Goal: Task Accomplishment & Management: Use online tool/utility

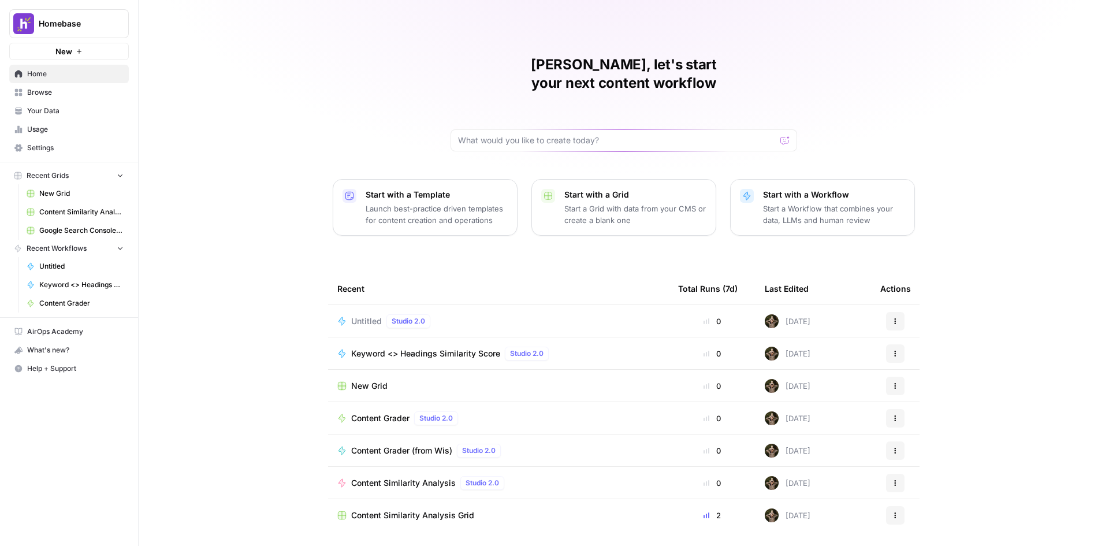
click at [85, 54] on button "New" at bounding box center [69, 51] width 120 height 17
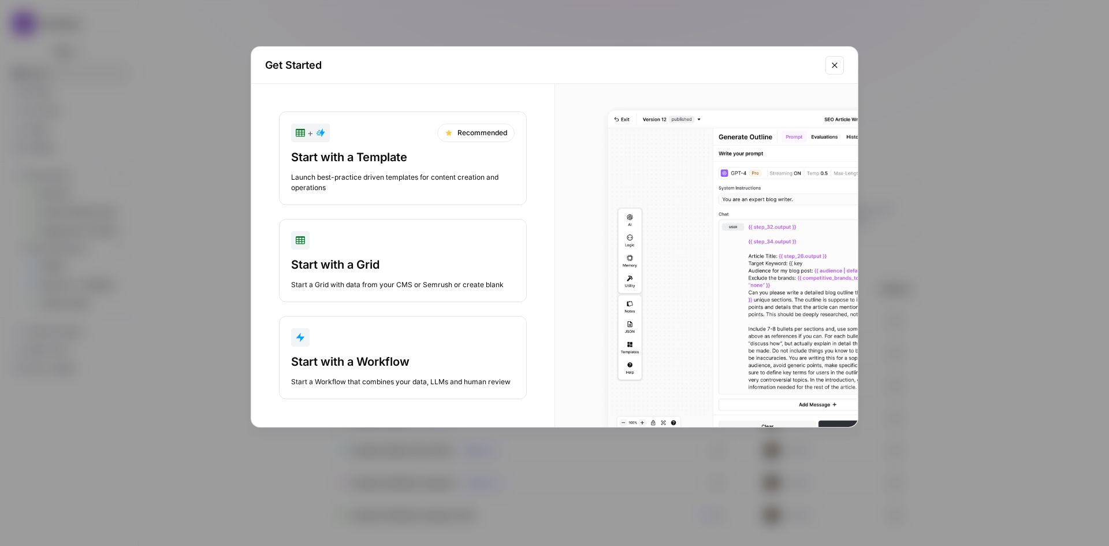
click at [366, 375] on div "Start with a Workflow Start a Workflow that combines your data, LLMs and human …" at bounding box center [403, 371] width 224 height 34
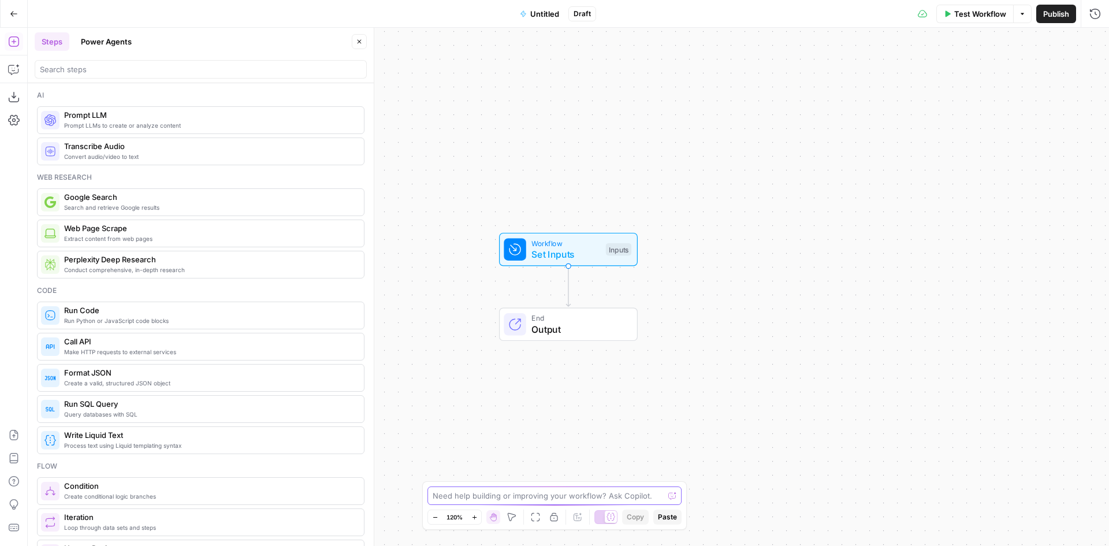
click at [503, 499] on textarea at bounding box center [548, 496] width 231 height 12
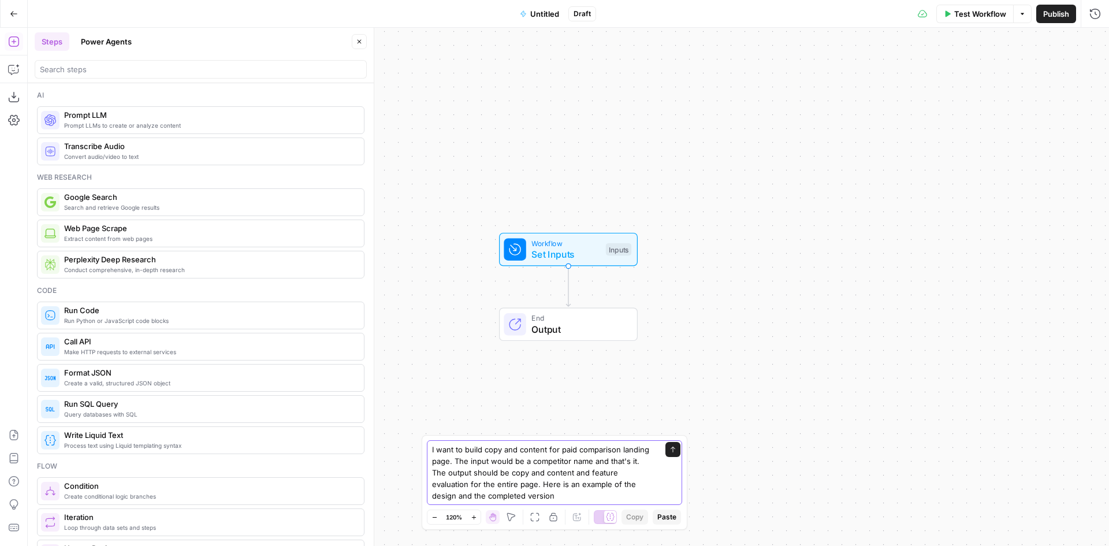
paste textarea "[URL][DOMAIN_NAME]"
type textarea "I want to build copy and content for paid comparison landing page. The input wo…"
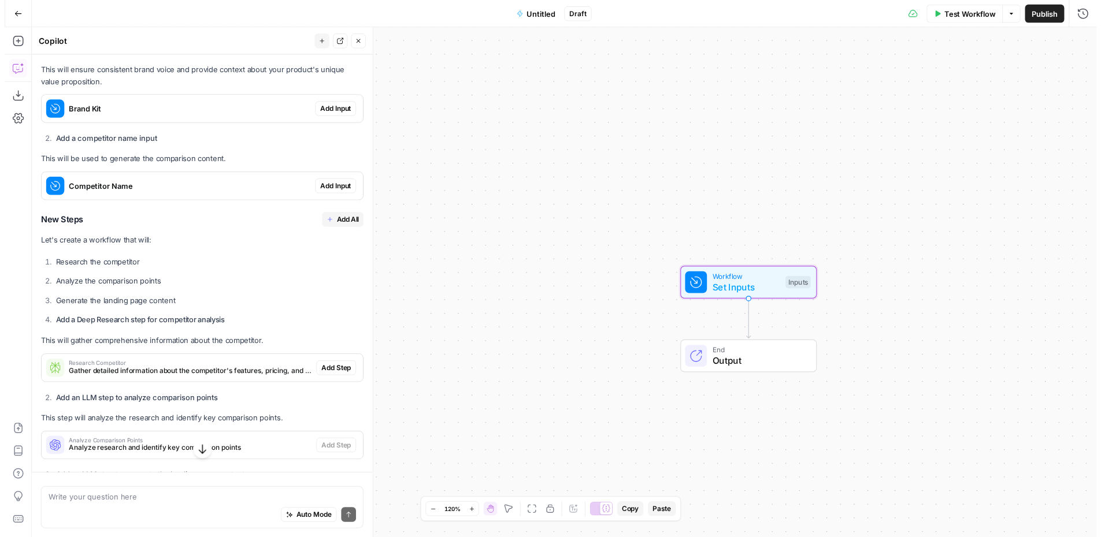
scroll to position [239, 0]
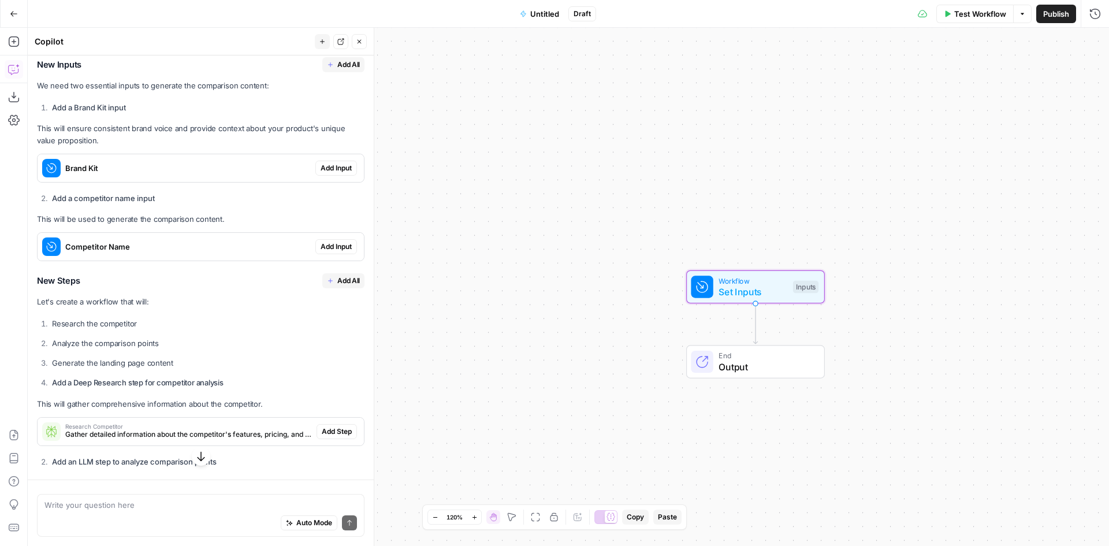
click at [328, 173] on span "Add Input" at bounding box center [336, 168] width 31 height 10
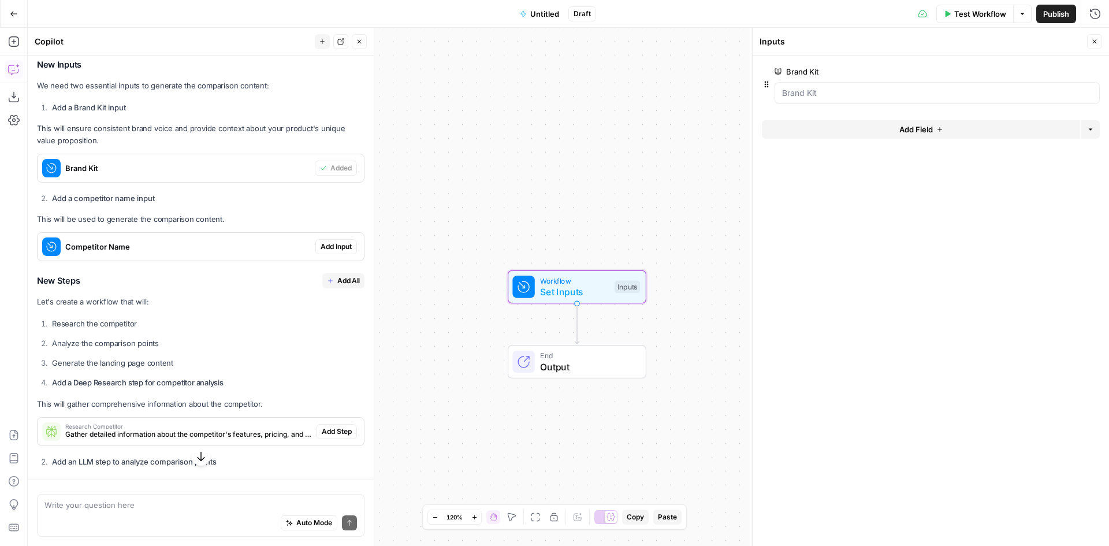
click at [325, 252] on span "Add Input" at bounding box center [336, 246] width 31 height 10
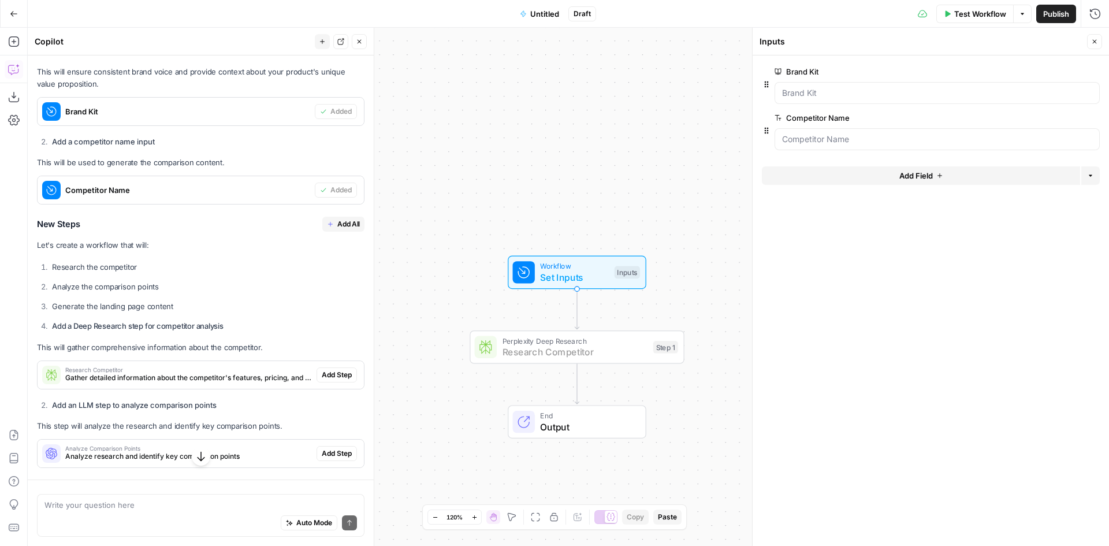
scroll to position [314, 0]
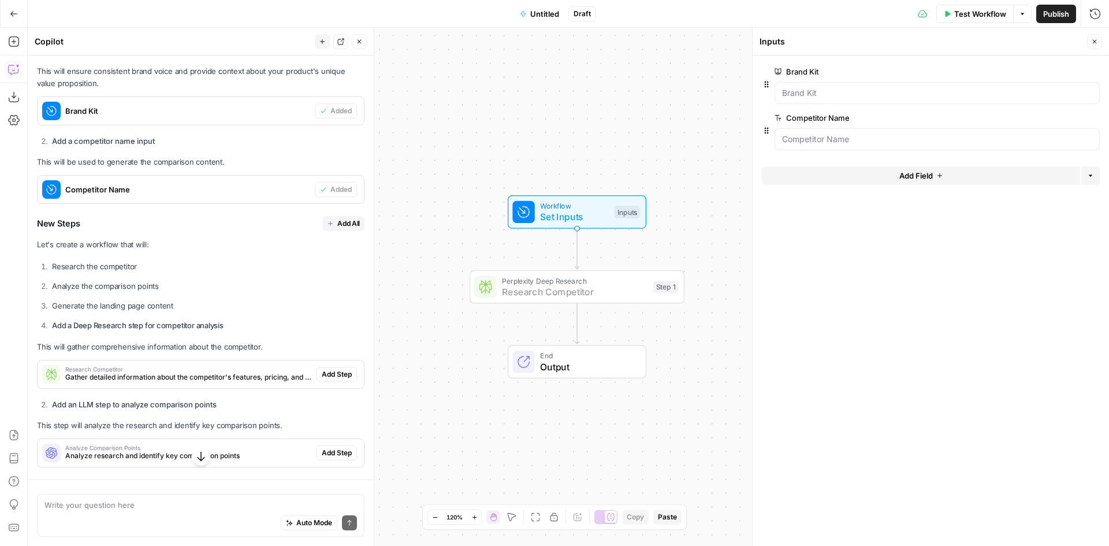
click at [322, 380] on span "Add Step" at bounding box center [337, 374] width 30 height 10
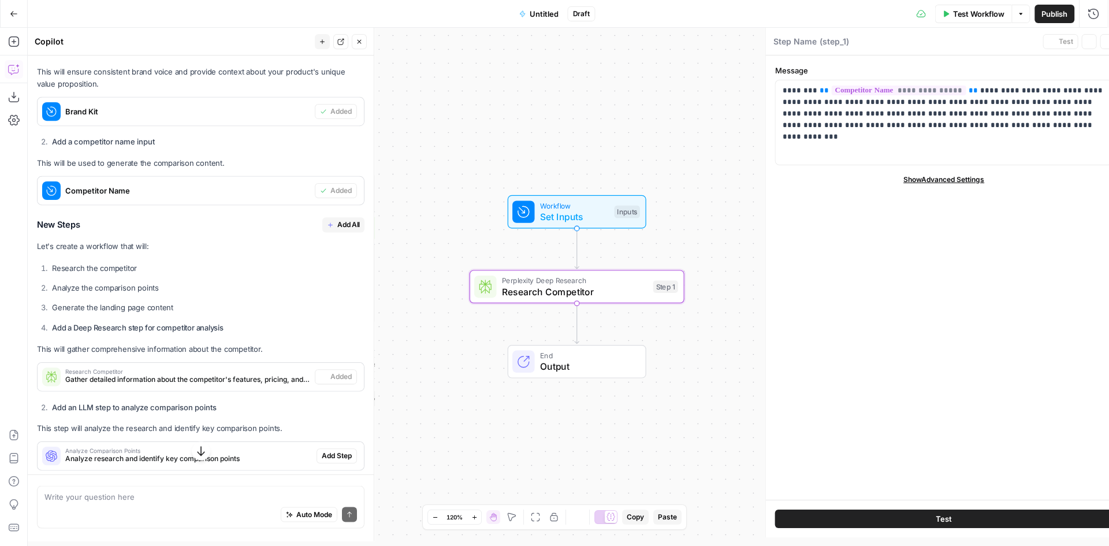
type textarea "Research Competitor"
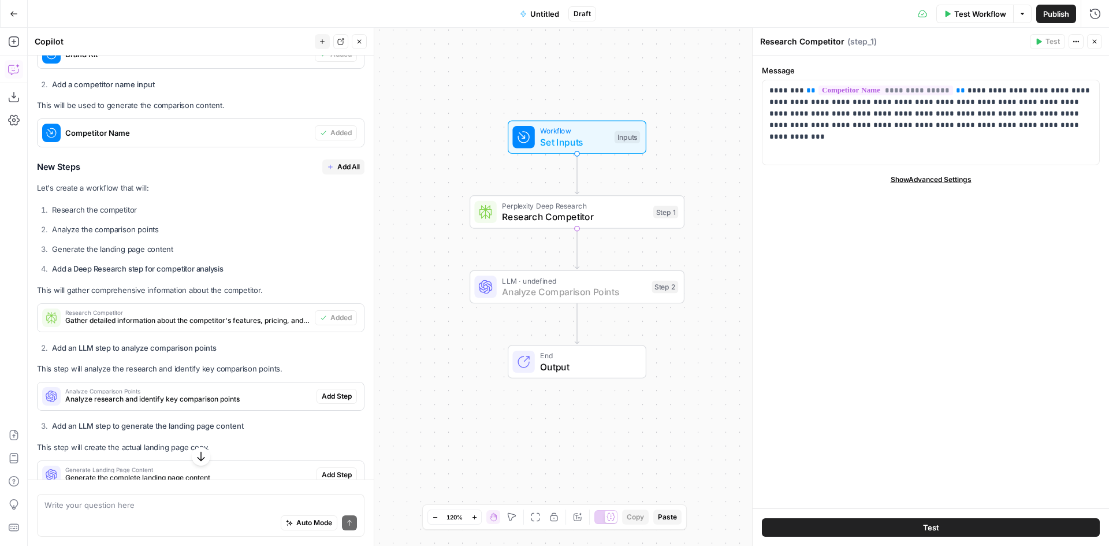
click at [333, 401] on span "Add Step" at bounding box center [337, 396] width 30 height 10
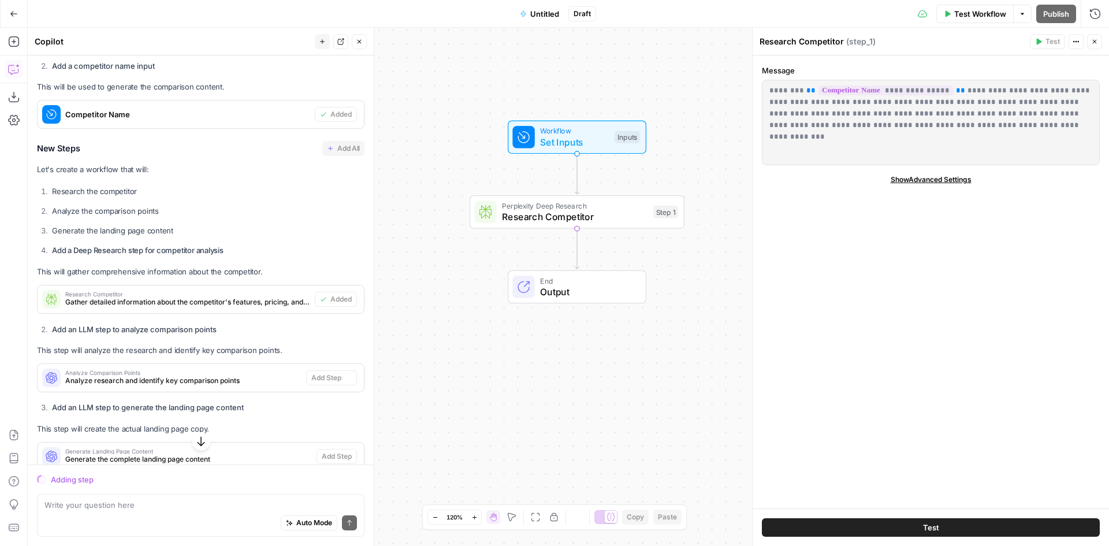
scroll to position [352, 0]
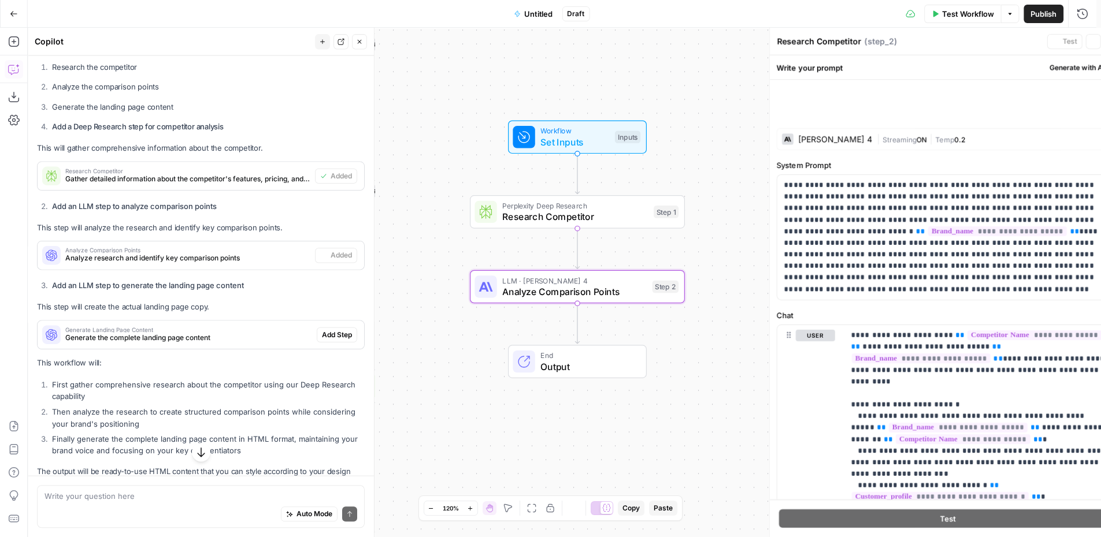
type textarea "Analyze Comparison Points"
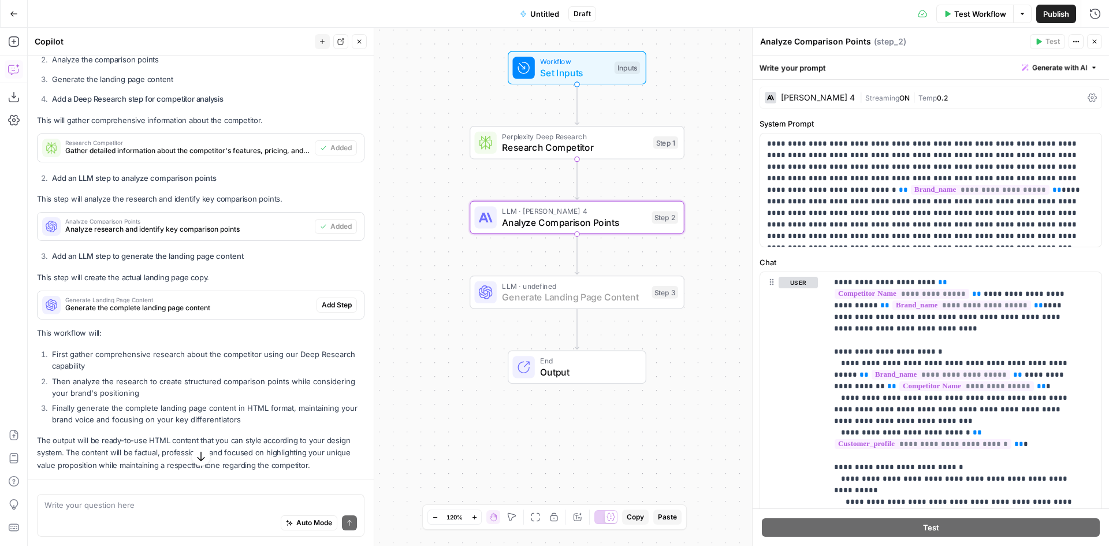
scroll to position [541, 0]
click at [333, 310] on span "Add Step" at bounding box center [337, 304] width 30 height 10
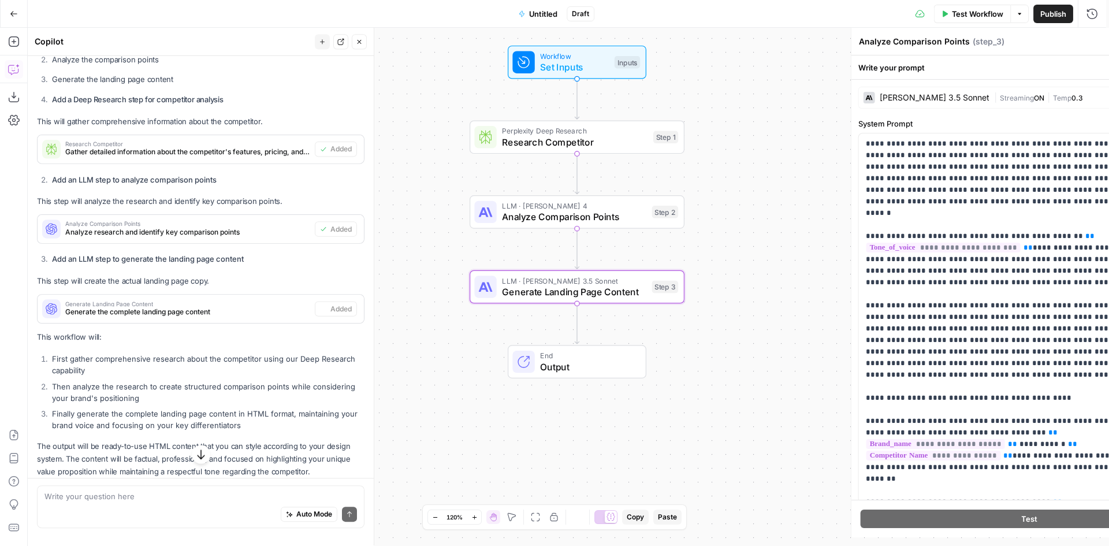
type textarea "Generate Landing Page Content"
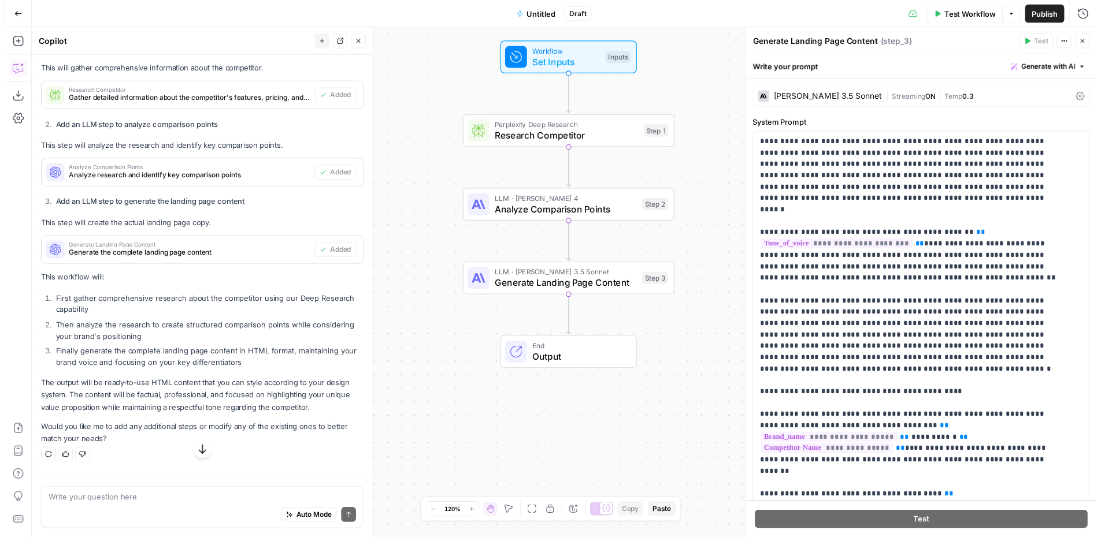
scroll to position [604, 0]
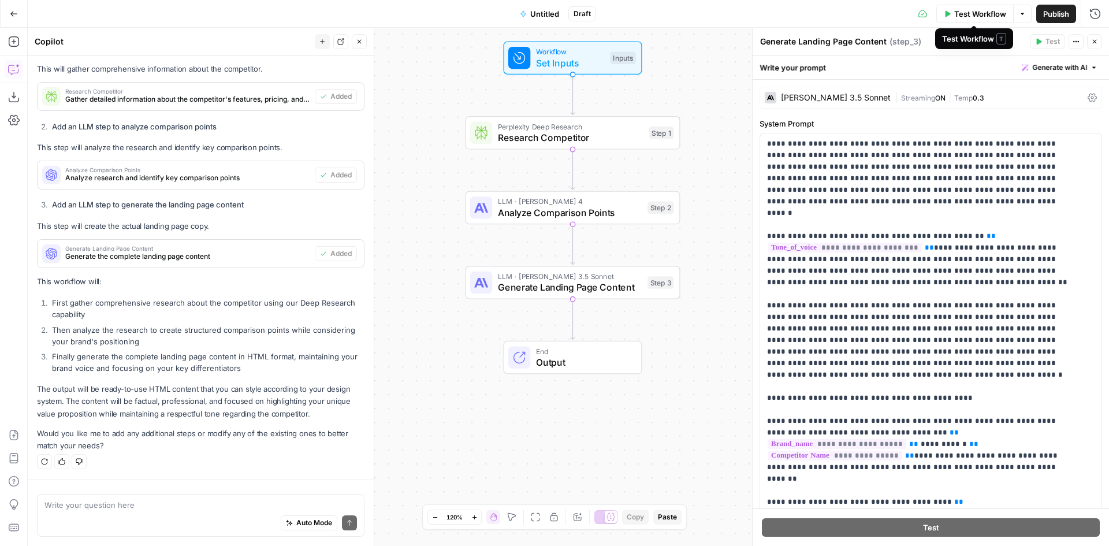
click at [983, 16] on span "Test Workflow" at bounding box center [980, 14] width 52 height 12
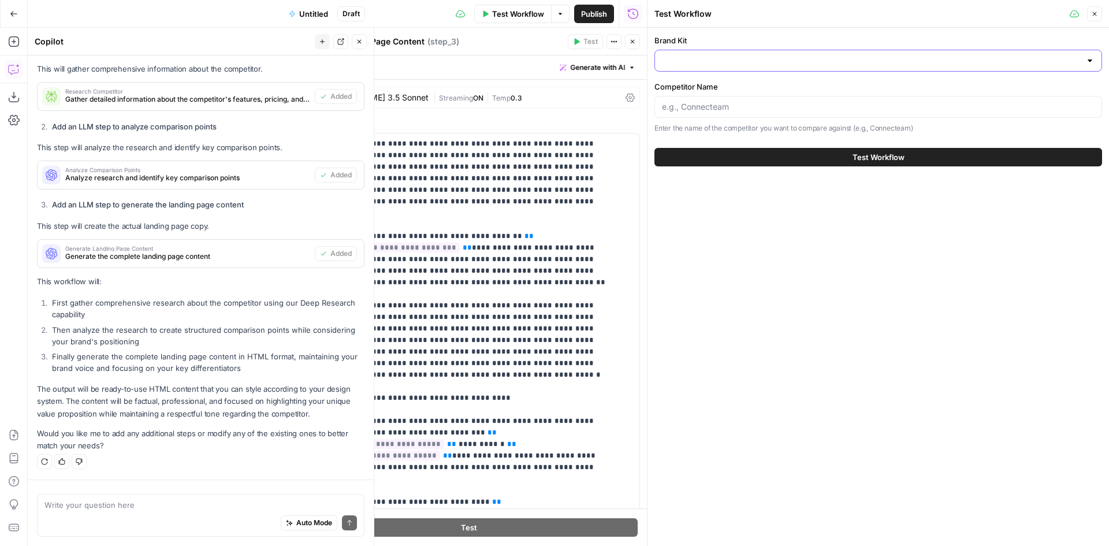
click at [785, 60] on input "Brand Kit" at bounding box center [871, 61] width 419 height 12
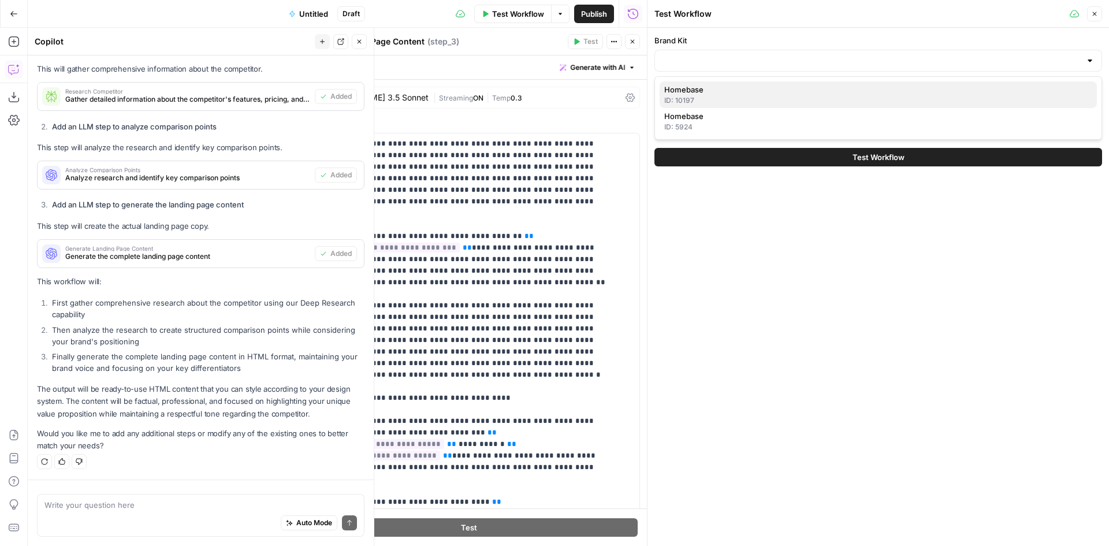
click at [746, 99] on div "ID: 10197" at bounding box center [878, 100] width 428 height 10
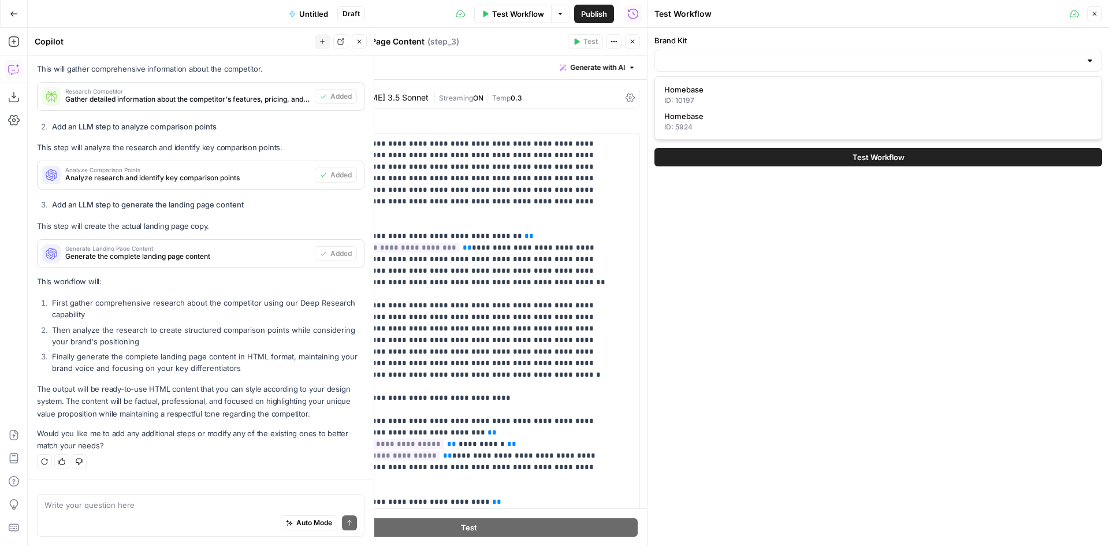
type input "Homebase"
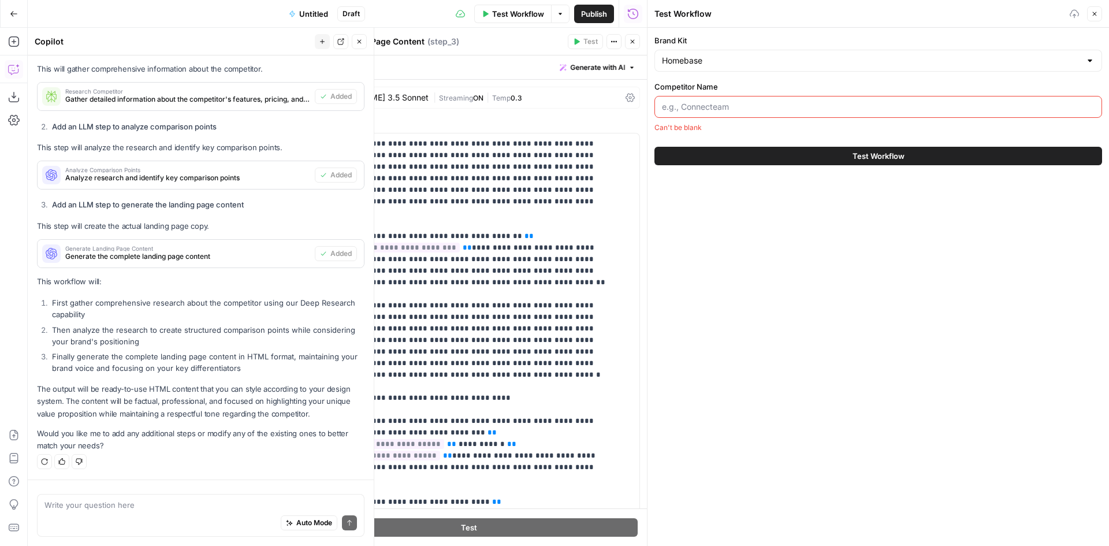
click at [741, 107] on input "Competitor Name" at bounding box center [878, 107] width 433 height 12
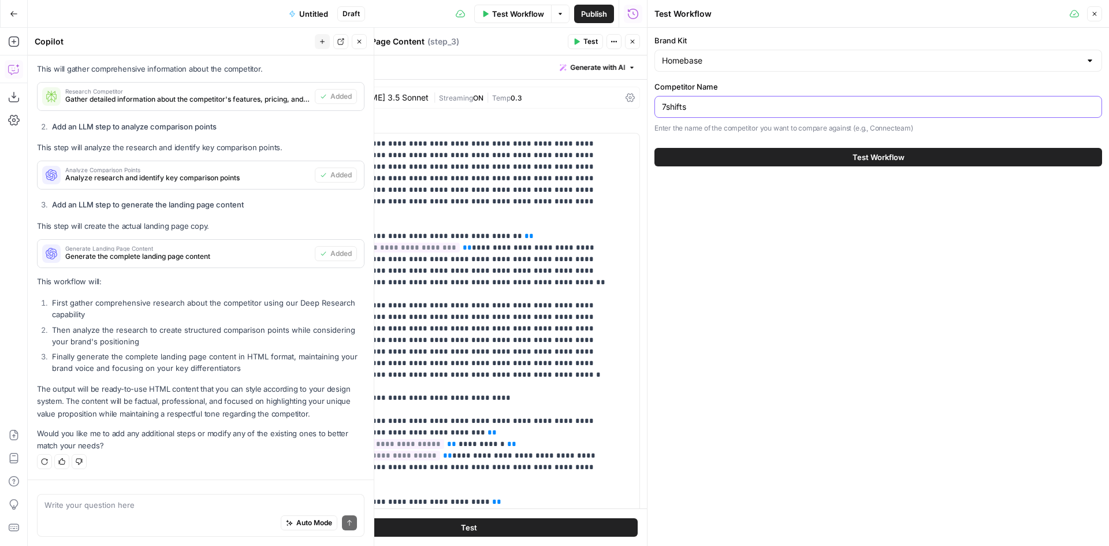
type input "7shifts"
click at [797, 156] on button "Test Workflow" at bounding box center [879, 157] width 448 height 18
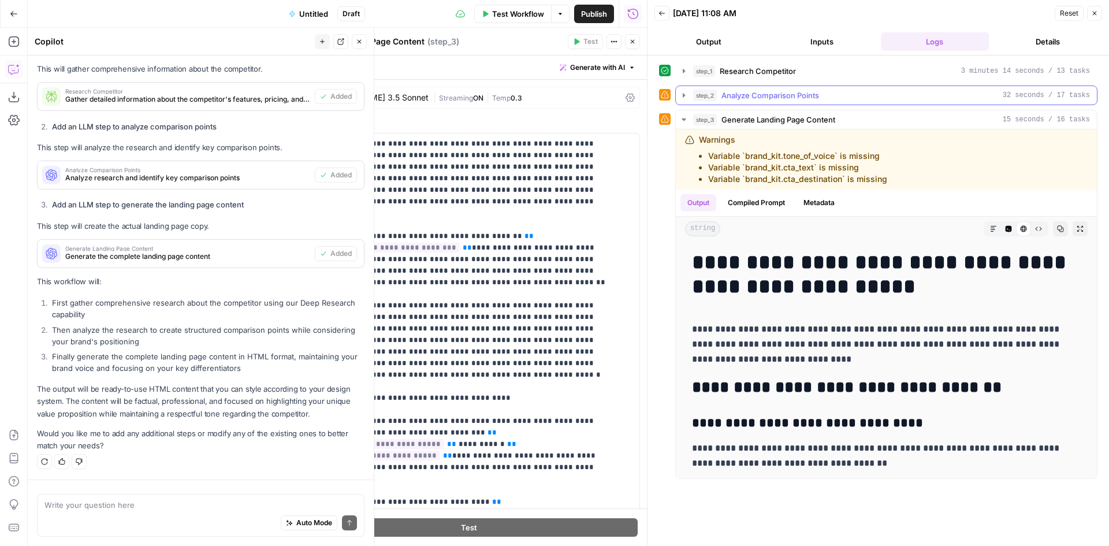
click at [791, 88] on button "step_2 Analyze Comparison Points 32 seconds / 17 tasks" at bounding box center [886, 95] width 421 height 18
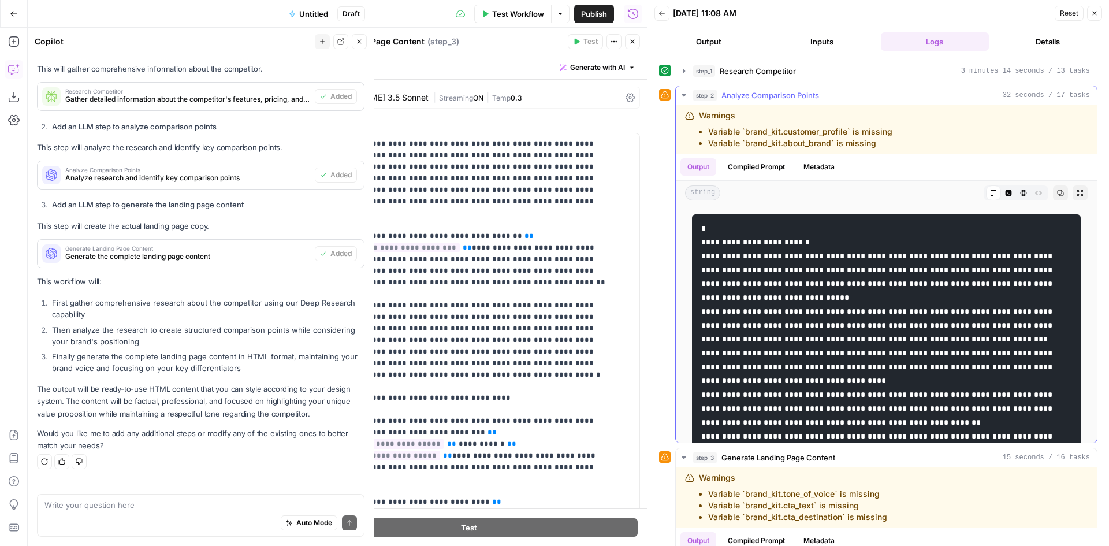
click at [791, 89] on button "step_2 Analyze Comparison Points 32 seconds / 17 tasks" at bounding box center [886, 95] width 421 height 18
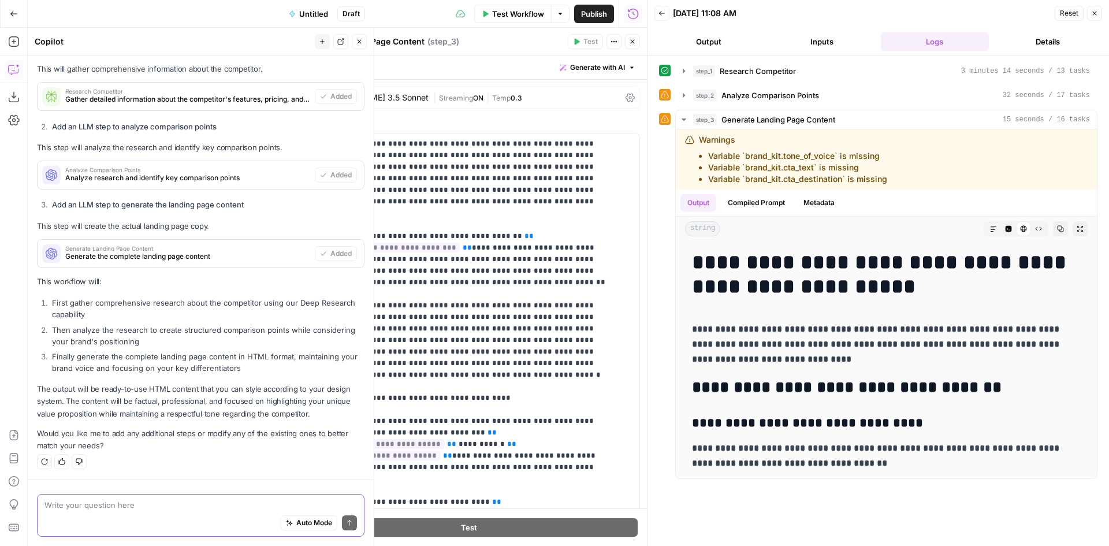
click at [198, 509] on textarea at bounding box center [200, 505] width 313 height 12
click at [183, 506] on textarea "Can you fix all the errors, and have" at bounding box center [200, 505] width 313 height 12
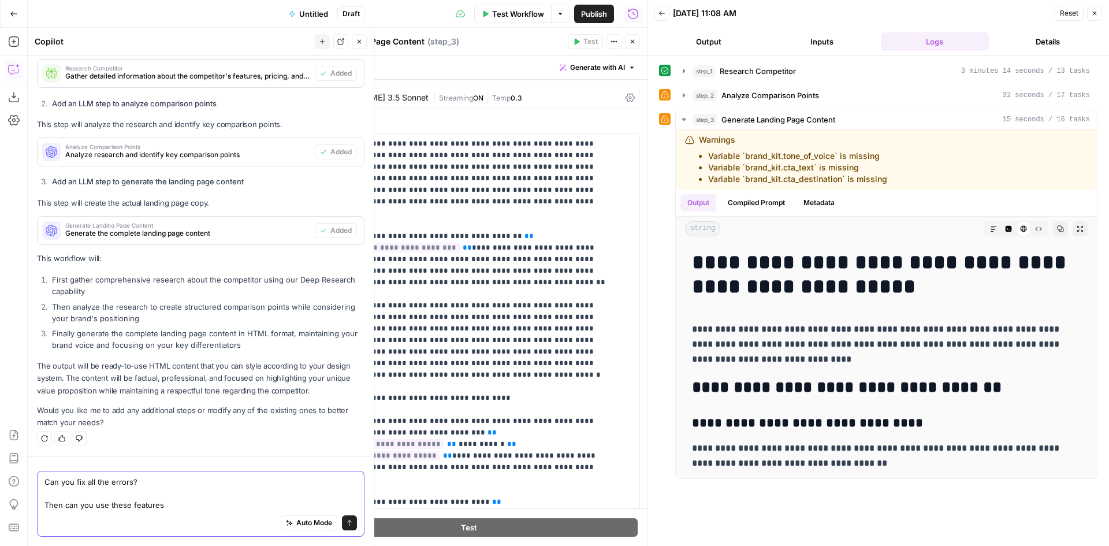
paste textarea "Build your weekly schedule Clock in on tablets, computers & POS Devices Customi…"
type textarea "Can you fix all the errors? Then can you use these features Build your weekly s…"
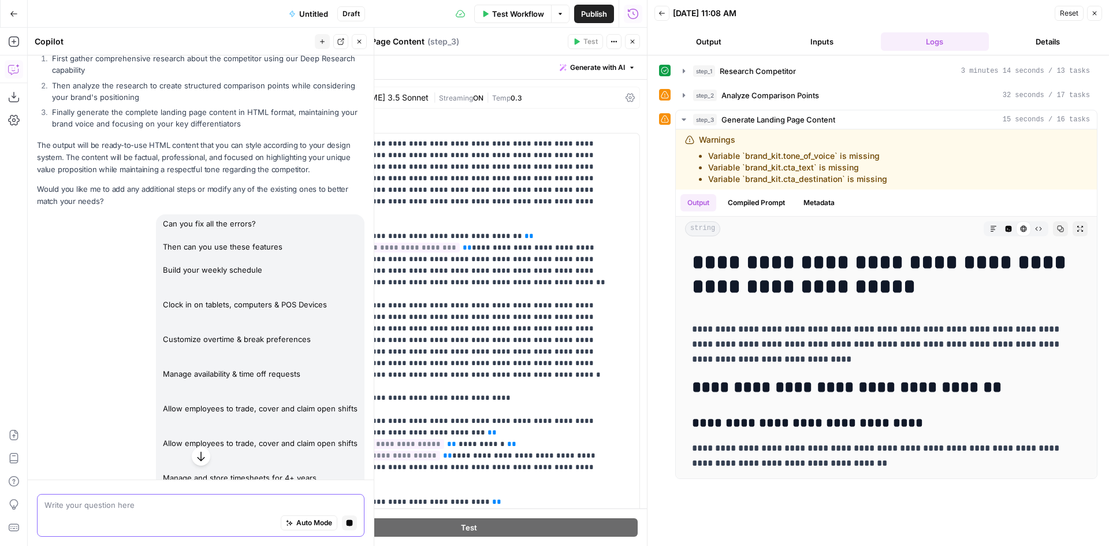
scroll to position [1029, 0]
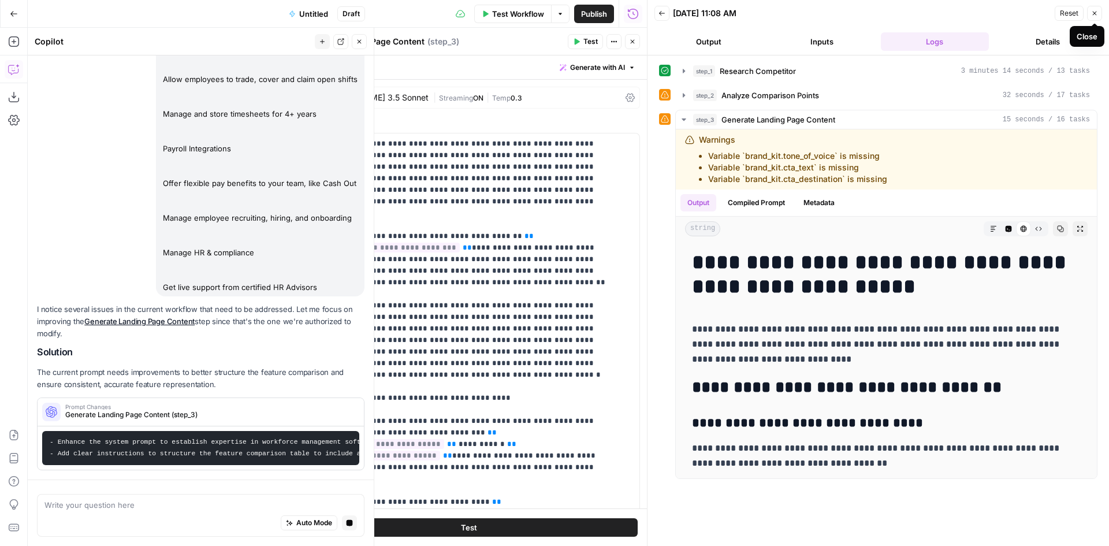
click at [1099, 13] on button "Close" at bounding box center [1094, 13] width 15 height 15
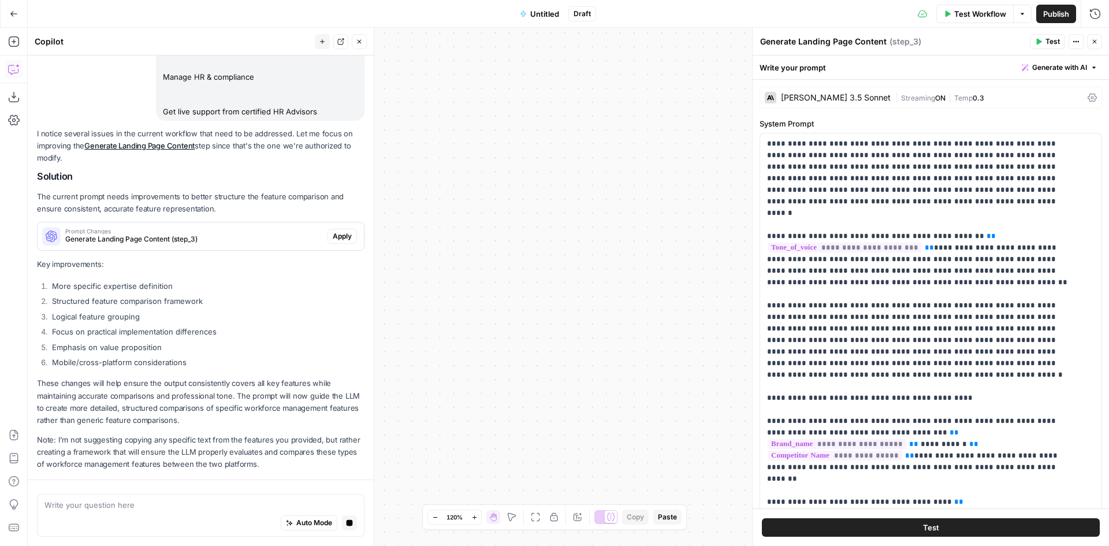
scroll to position [1406, 0]
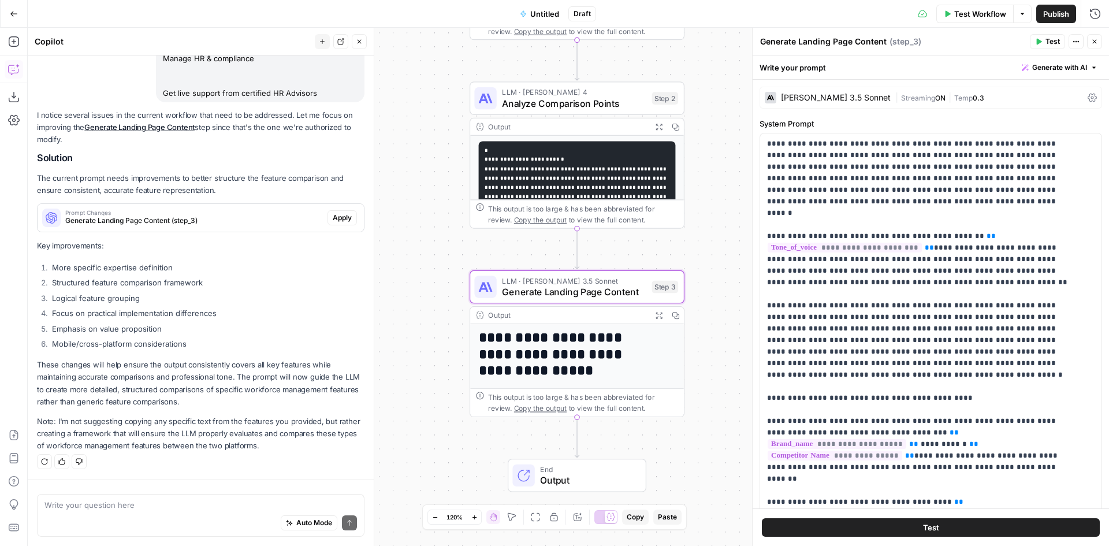
click at [339, 215] on span "Apply" at bounding box center [342, 218] width 19 height 10
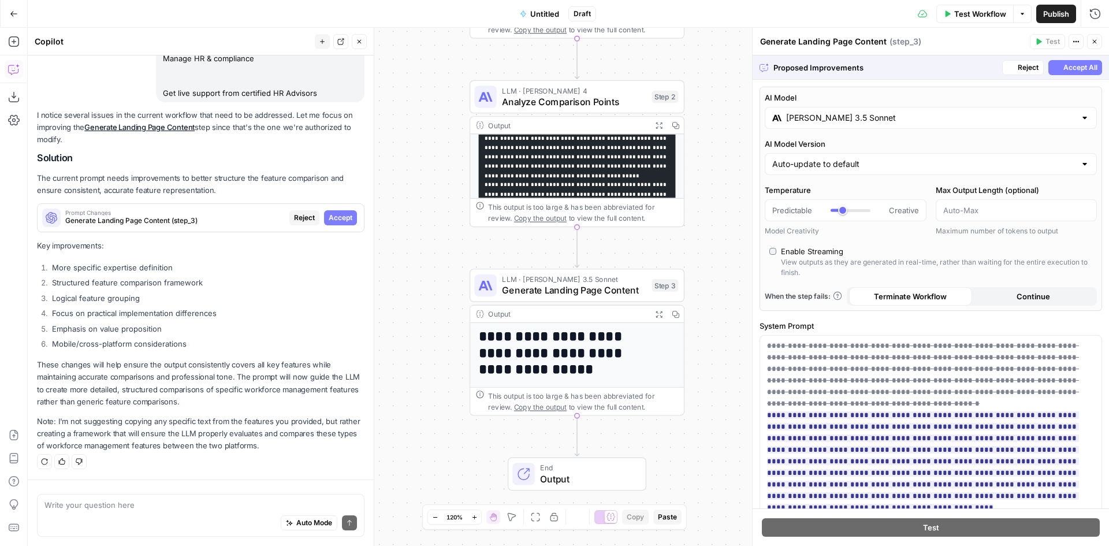
scroll to position [1388, 0]
click at [1083, 66] on span "Accept All" at bounding box center [1081, 67] width 34 height 10
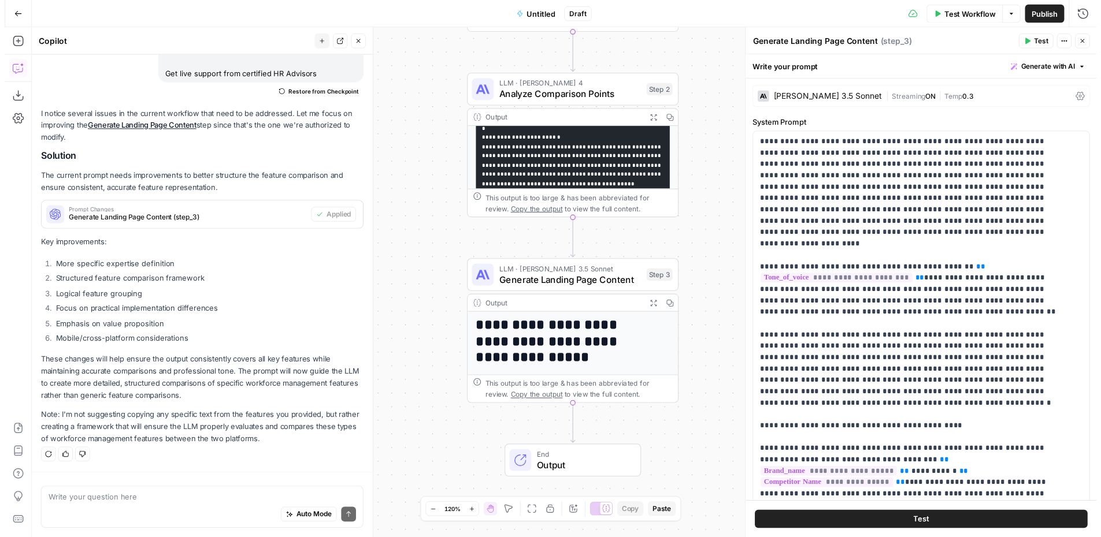
scroll to position [28, 0]
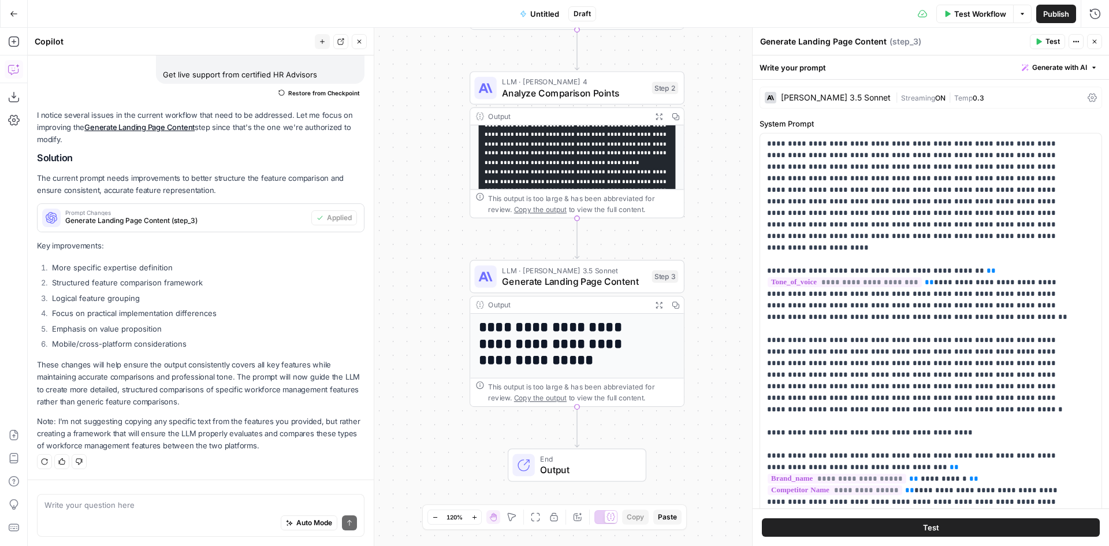
click at [981, 12] on span "Test Workflow" at bounding box center [980, 14] width 52 height 12
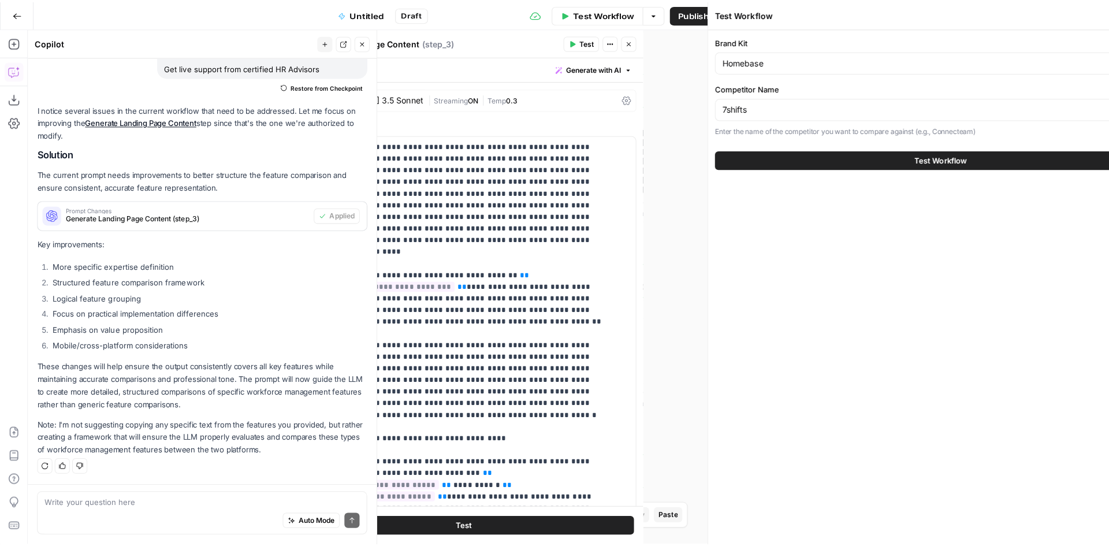
scroll to position [1425, 0]
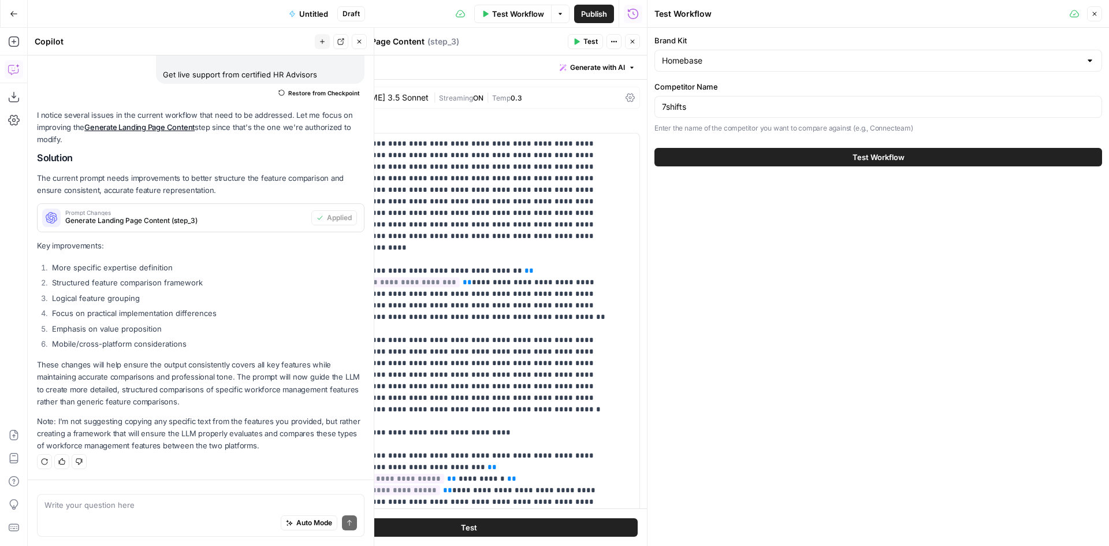
click at [903, 165] on button "Test Workflow" at bounding box center [879, 157] width 448 height 18
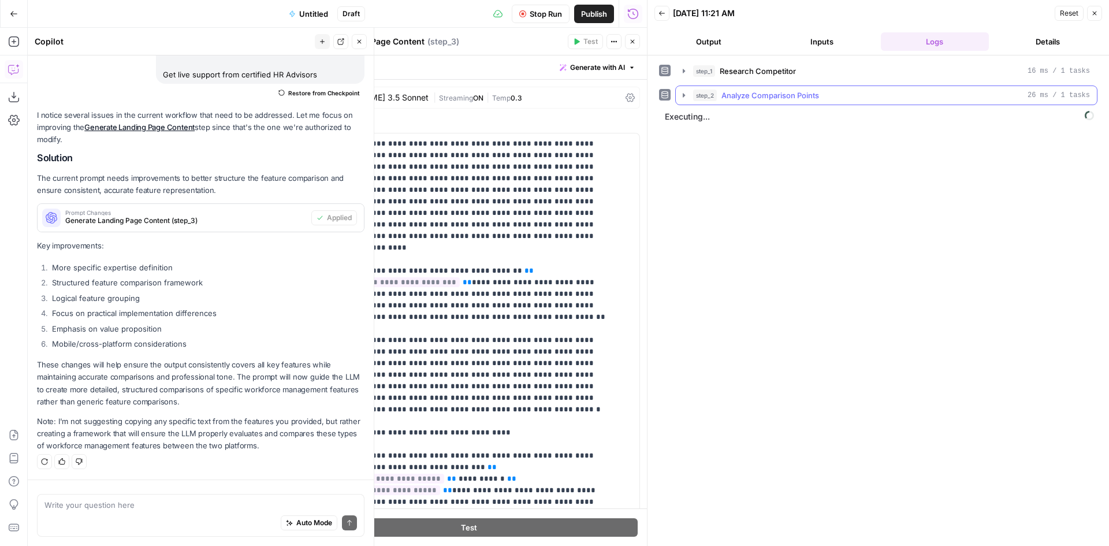
click at [681, 98] on icon "button" at bounding box center [683, 95] width 9 height 9
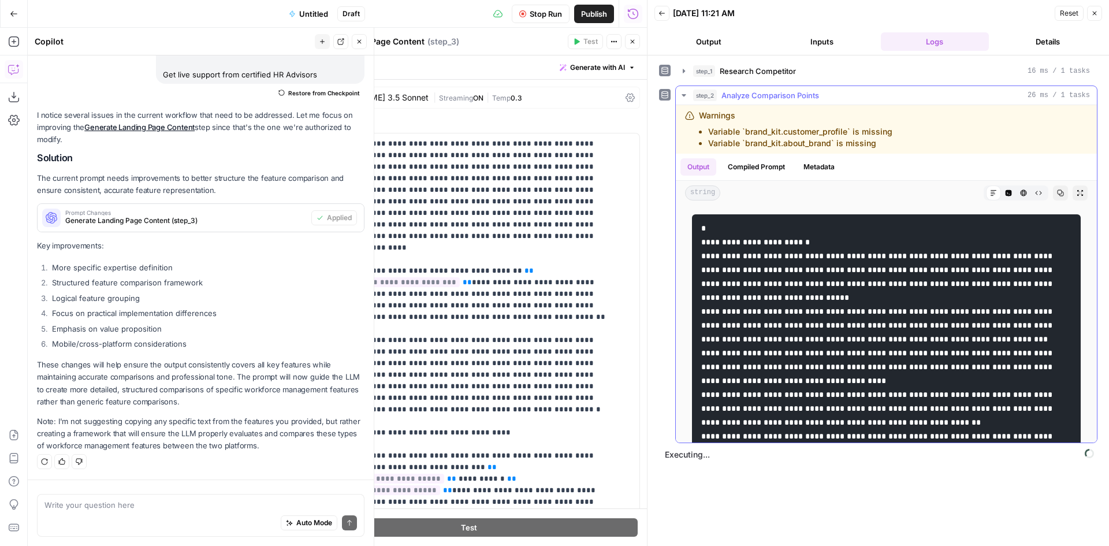
click at [681, 98] on icon "button" at bounding box center [683, 95] width 9 height 9
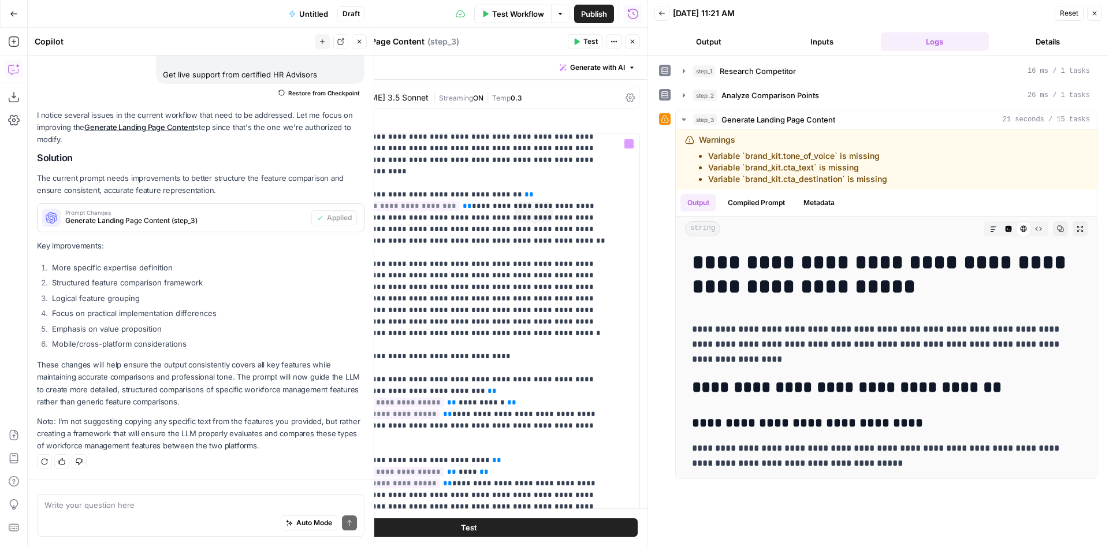
scroll to position [74, 0]
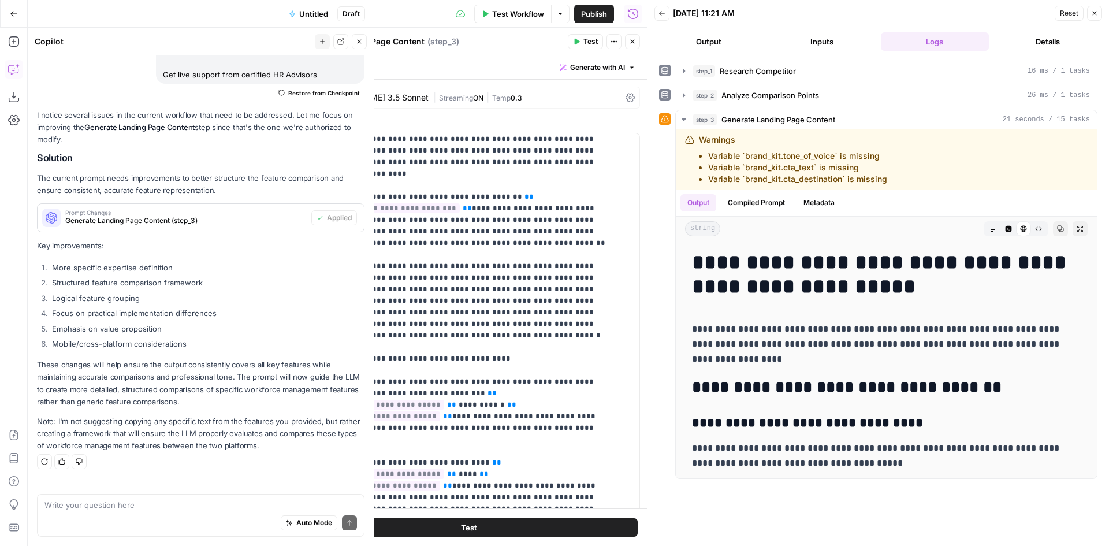
click at [326, 12] on span "Untitled" at bounding box center [313, 14] width 29 height 12
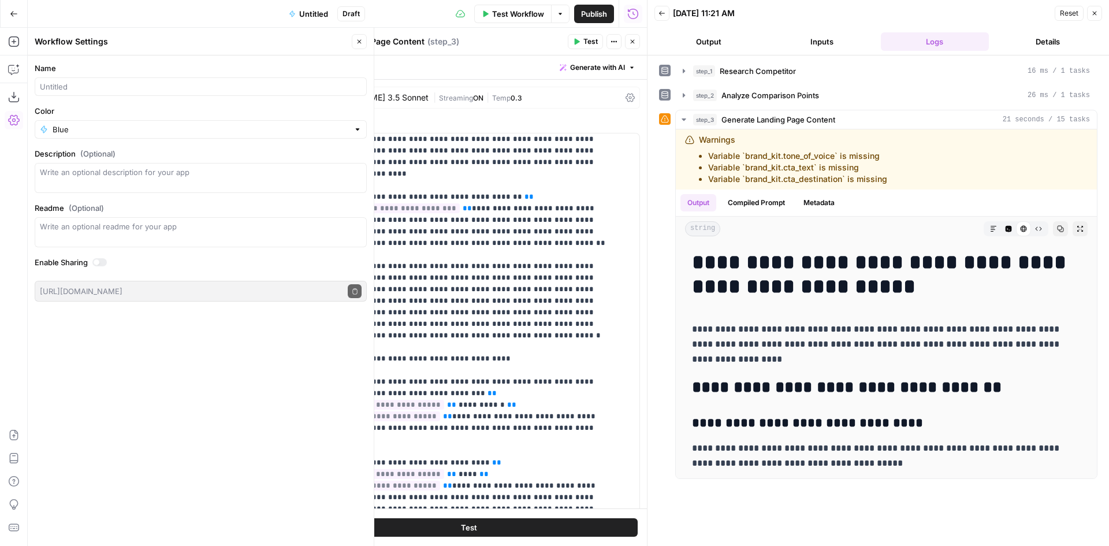
click at [214, 96] on form "Name Color Blue Description (Optional) Readme (Optional) Write an optional read…" at bounding box center [201, 181] width 346 height 253
click at [225, 88] on input "Name" at bounding box center [201, 87] width 322 height 12
type input "Competitor Comparison Pages"
click at [588, 9] on span "Publish" at bounding box center [594, 14] width 26 height 12
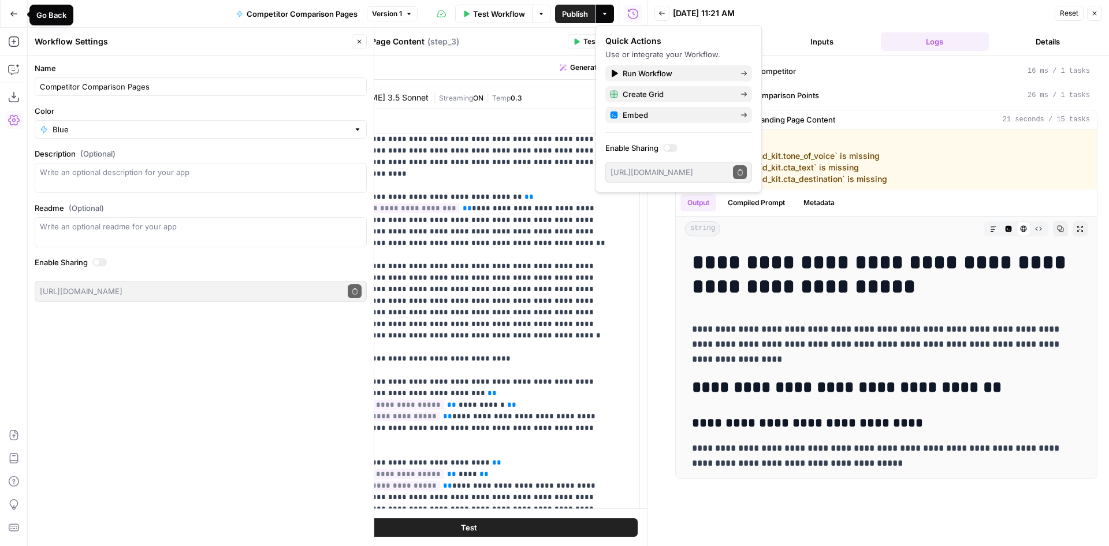
click at [14, 13] on icon "button" at bounding box center [14, 14] width 8 height 8
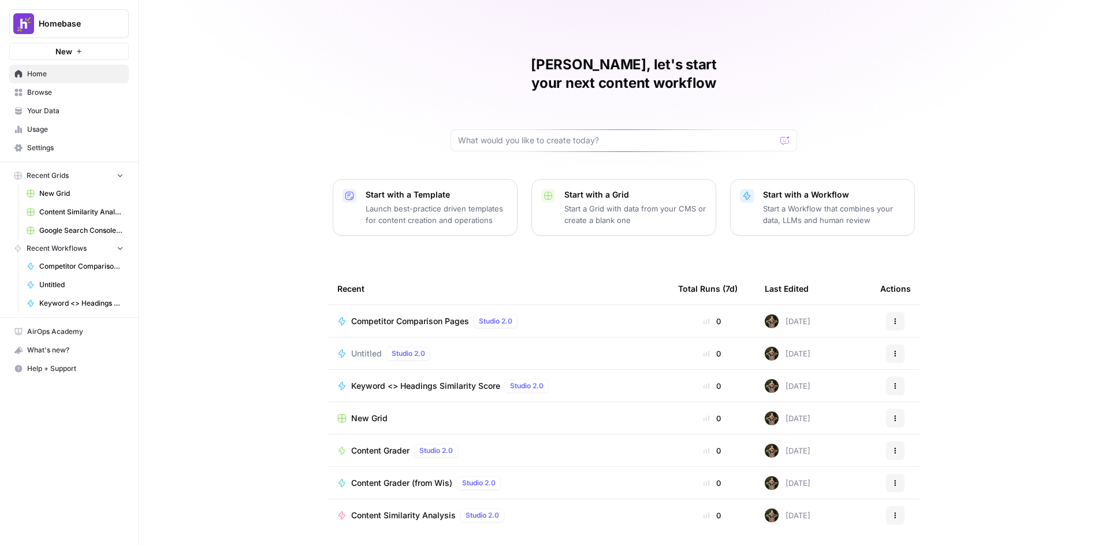
click at [434, 315] on span "Competitor Comparison Pages" at bounding box center [410, 321] width 118 height 12
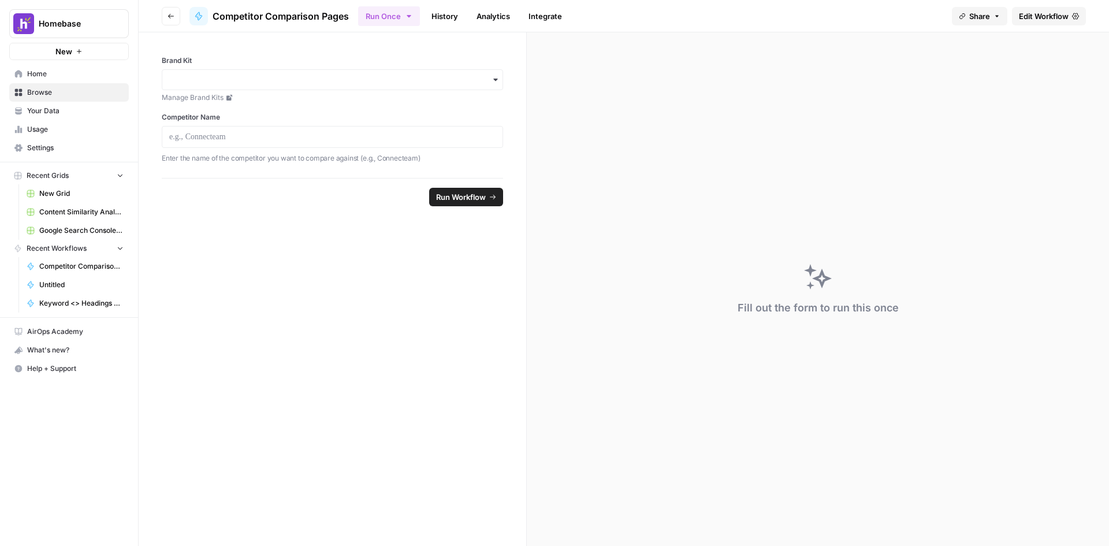
click at [221, 70] on div "button" at bounding box center [332, 79] width 341 height 21
click at [222, 73] on div "button" at bounding box center [332, 79] width 341 height 21
click at [1021, 14] on span "Edit Workflow" at bounding box center [1044, 16] width 50 height 12
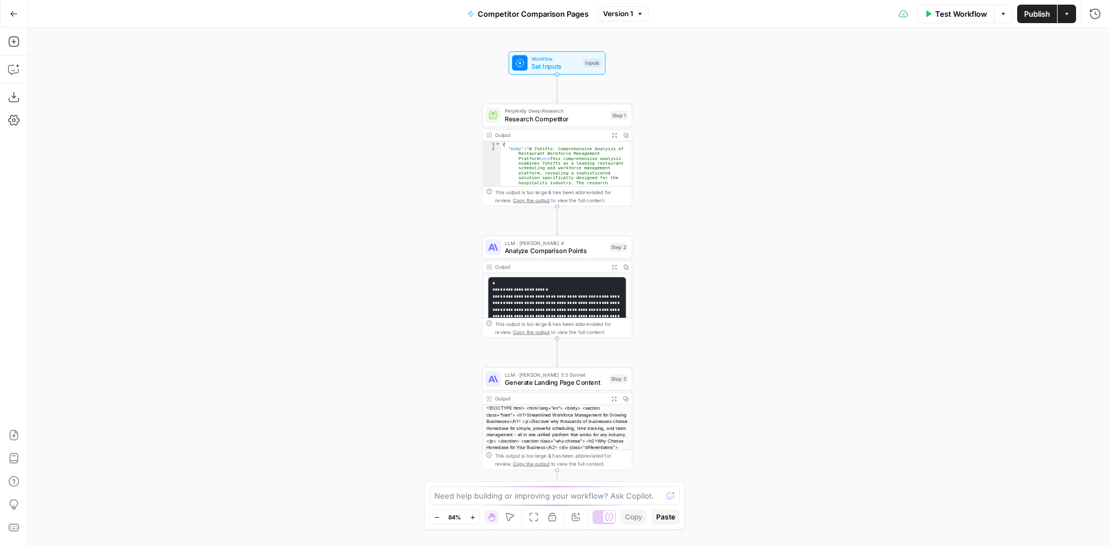
click at [474, 486] on div "Need help building or improving your workflow? Ask Copilot." at bounding box center [554, 495] width 251 height 18
click at [636, 493] on textarea "Ignore the brand kit, I don't care about detailed copy. The thing I care most a…" at bounding box center [543, 484] width 222 height 35
paste textarea "Build your weekly schedule Clock in on tablets, computers & POS Devices Customi…"
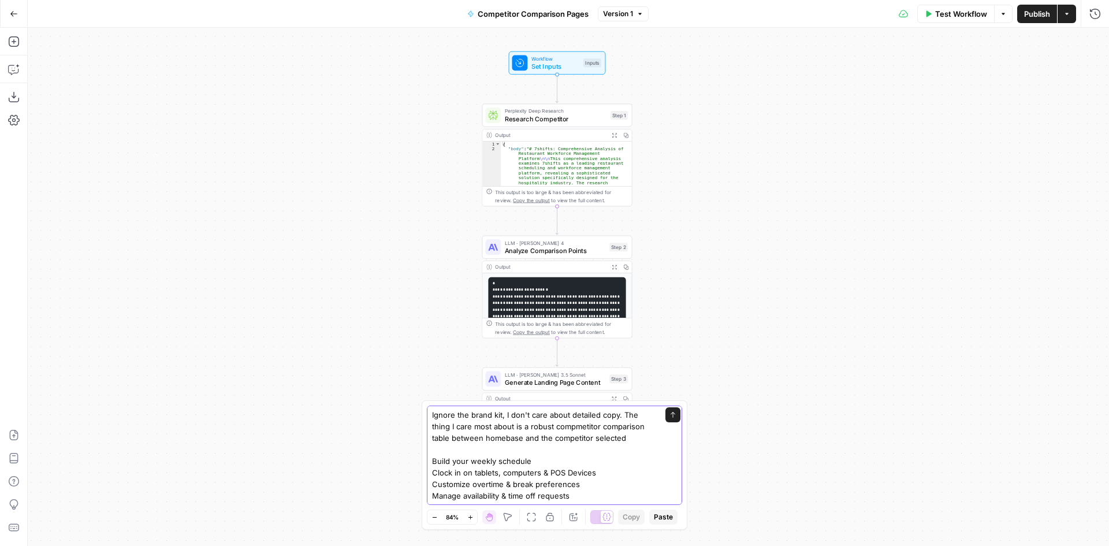
click at [629, 436] on textarea "Ignore the brand kit, I don't care about detailed copy. The thing I care most a…" at bounding box center [543, 501] width 222 height 185
type textarea "Ignore the brand kit, I don't care about detailed copy. The thing I care most a…"
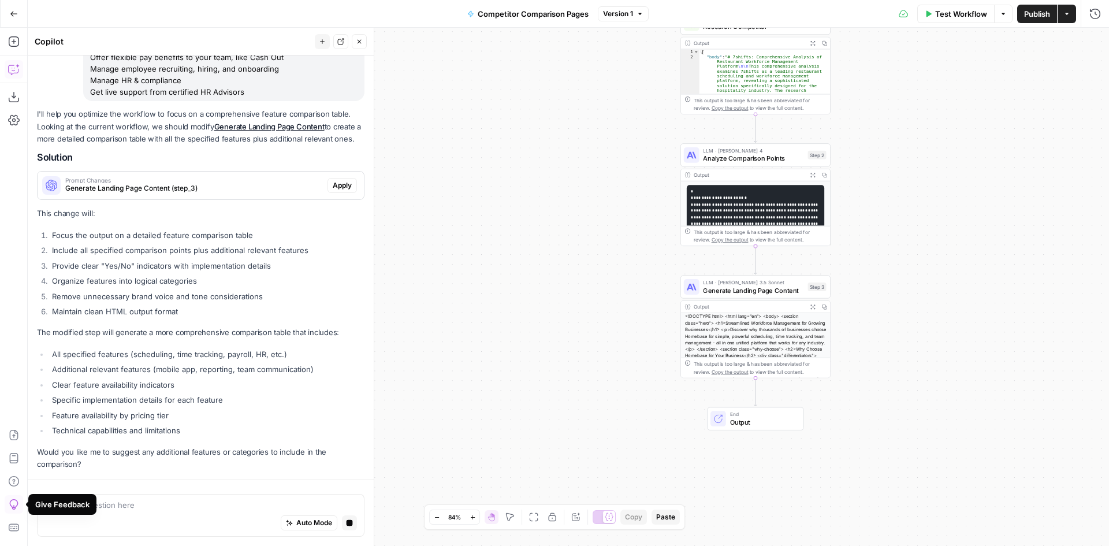
scroll to position [267, 0]
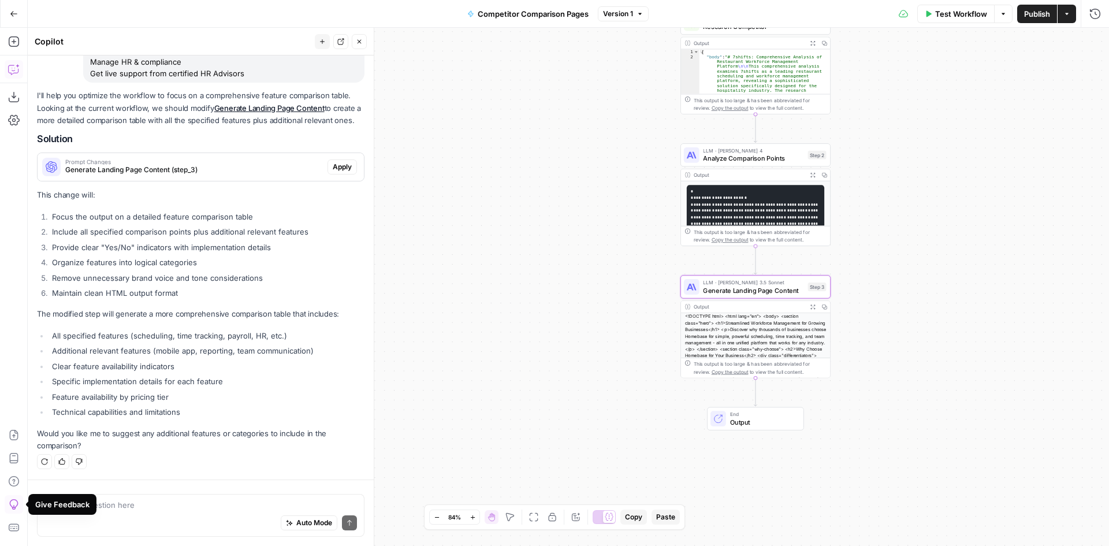
click at [339, 166] on span "Apply" at bounding box center [342, 167] width 19 height 10
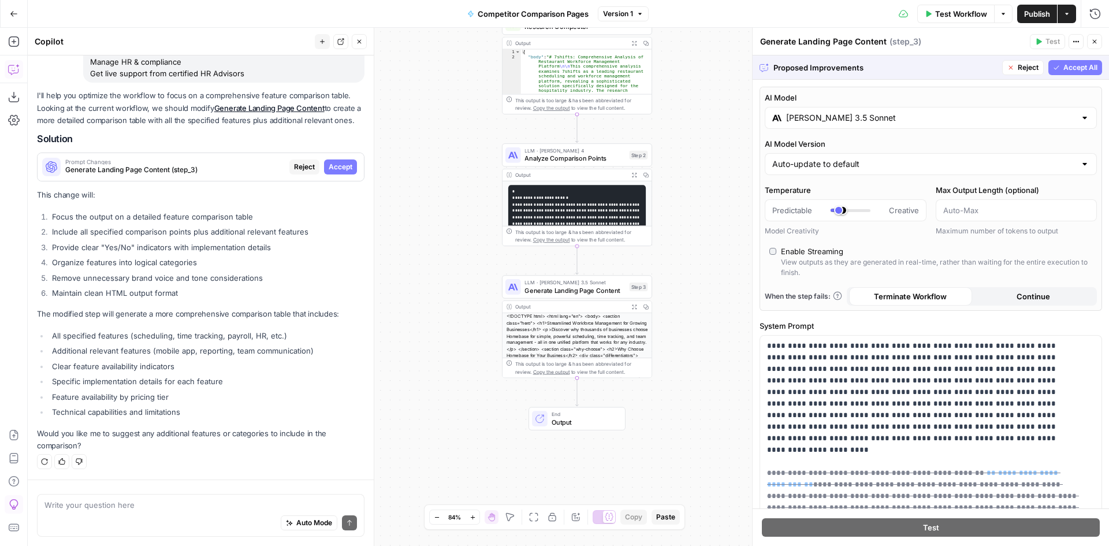
click at [1068, 67] on span "Accept All" at bounding box center [1081, 67] width 34 height 10
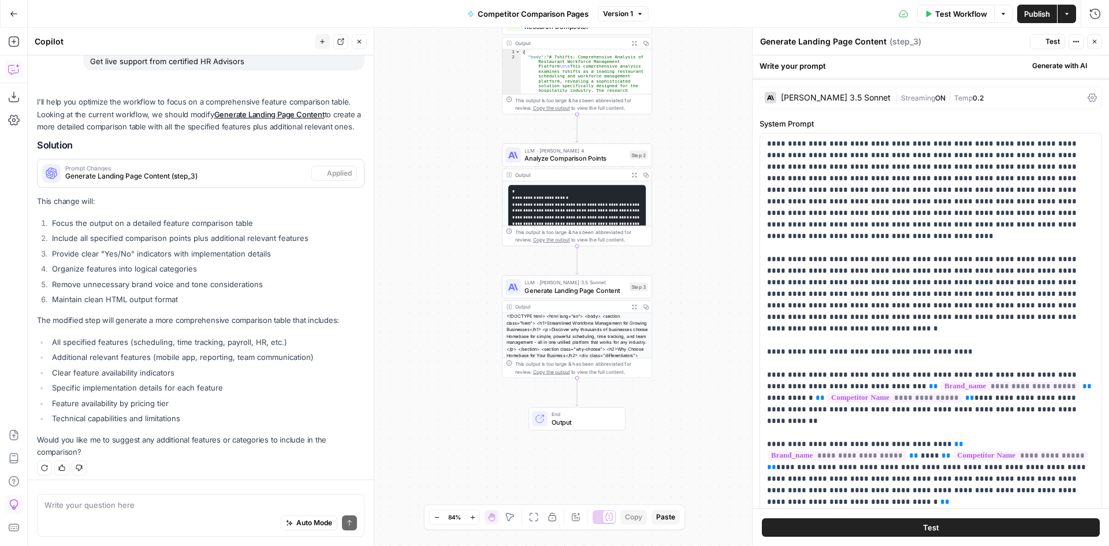
scroll to position [286, 0]
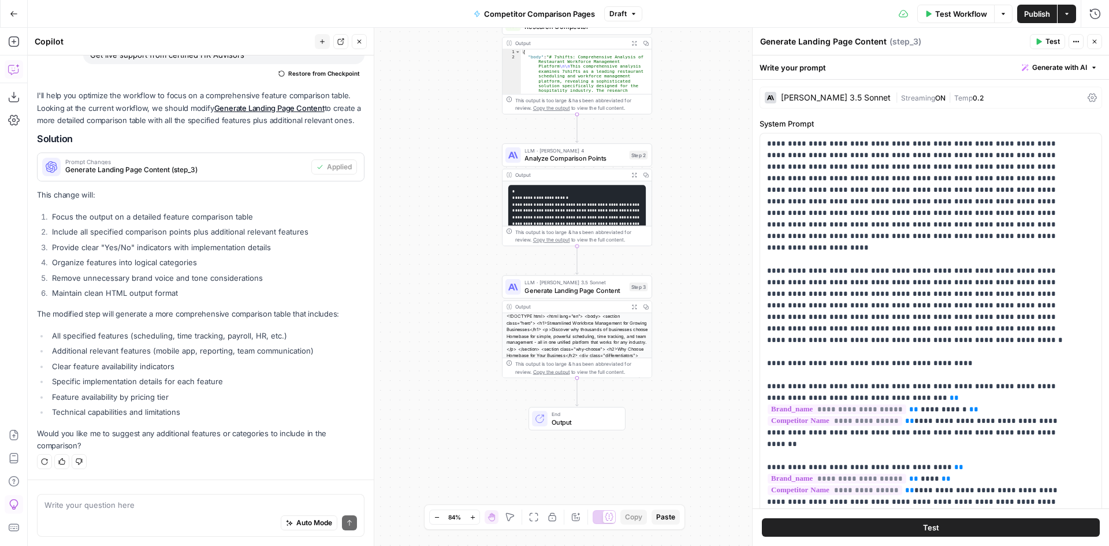
click at [955, 14] on span "Test Workflow" at bounding box center [961, 14] width 52 height 12
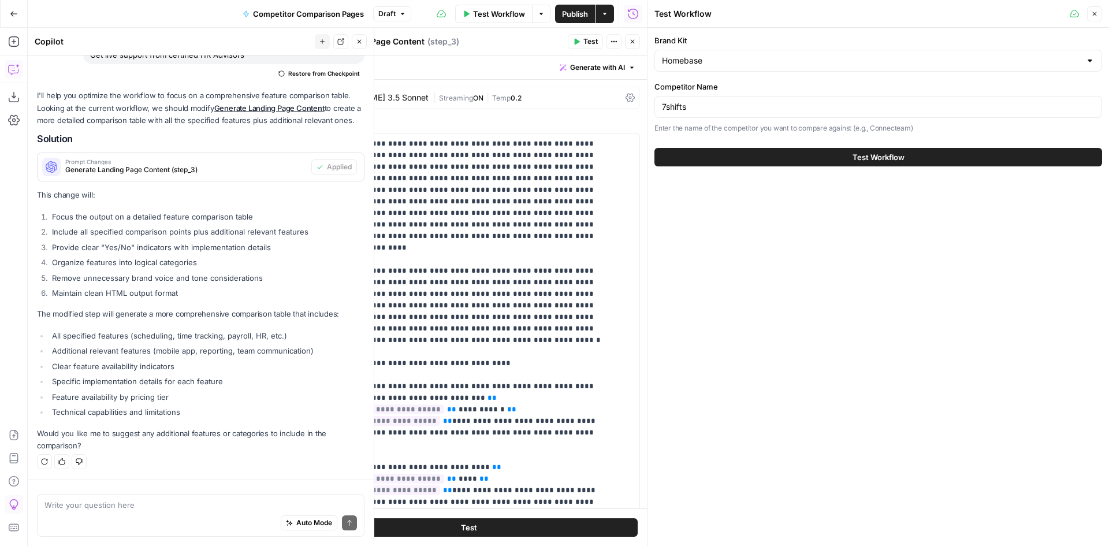
click at [875, 154] on span "Test Workflow" at bounding box center [879, 157] width 52 height 12
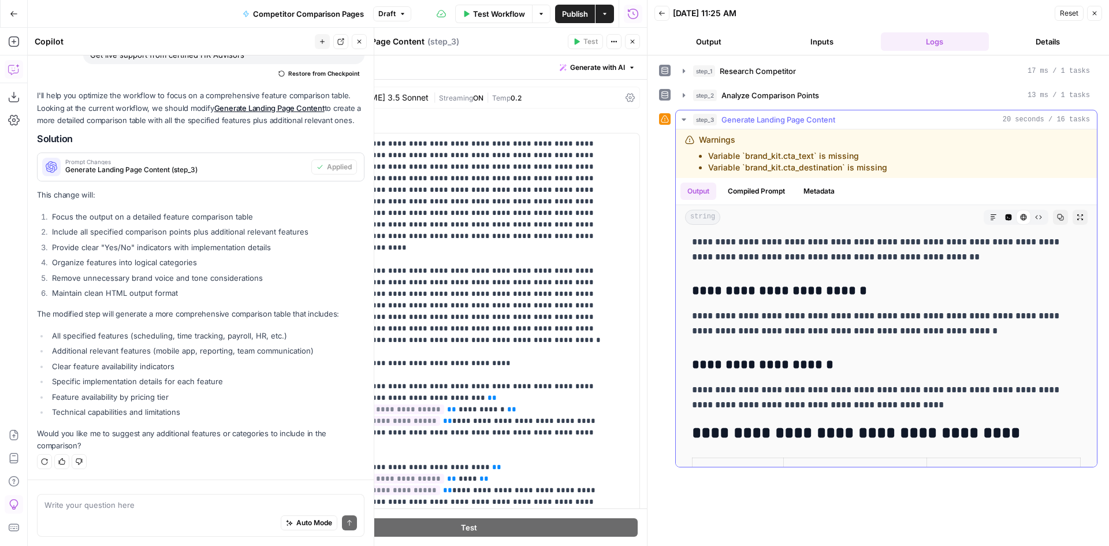
scroll to position [289, 0]
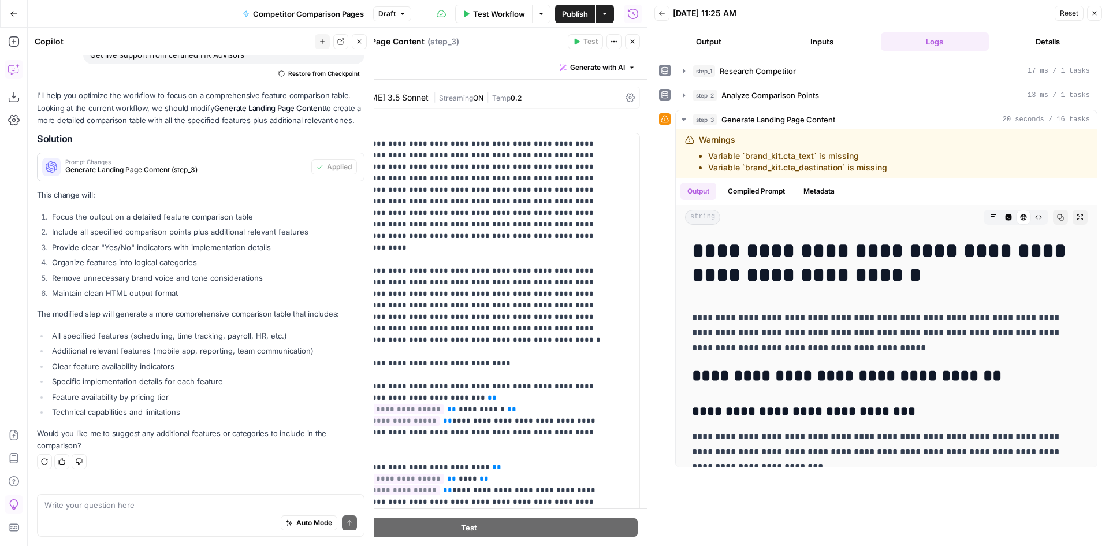
click at [587, 9] on span "Publish" at bounding box center [575, 14] width 26 height 12
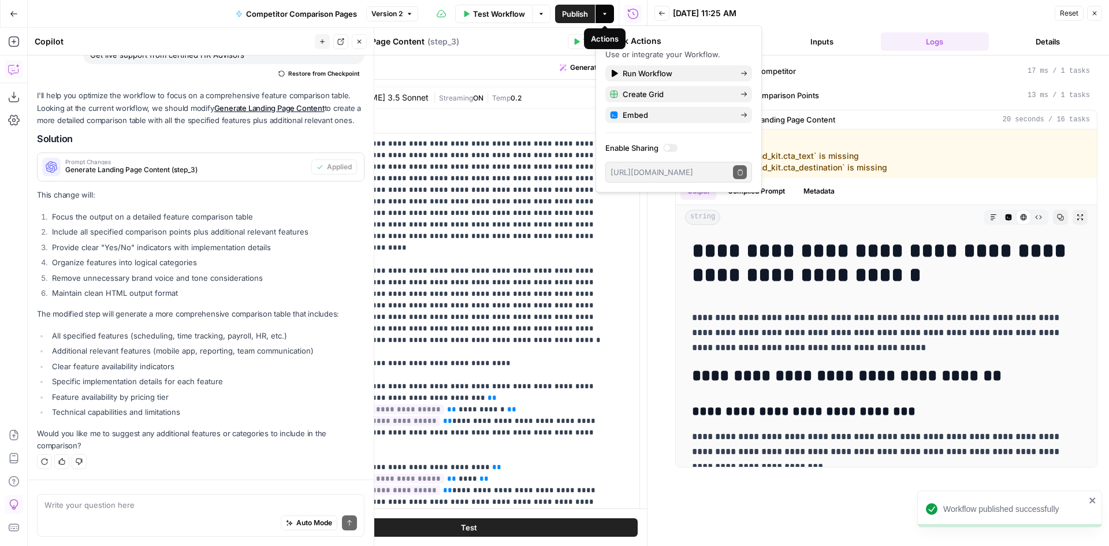
click at [608, 18] on button "Actions" at bounding box center [605, 14] width 18 height 18
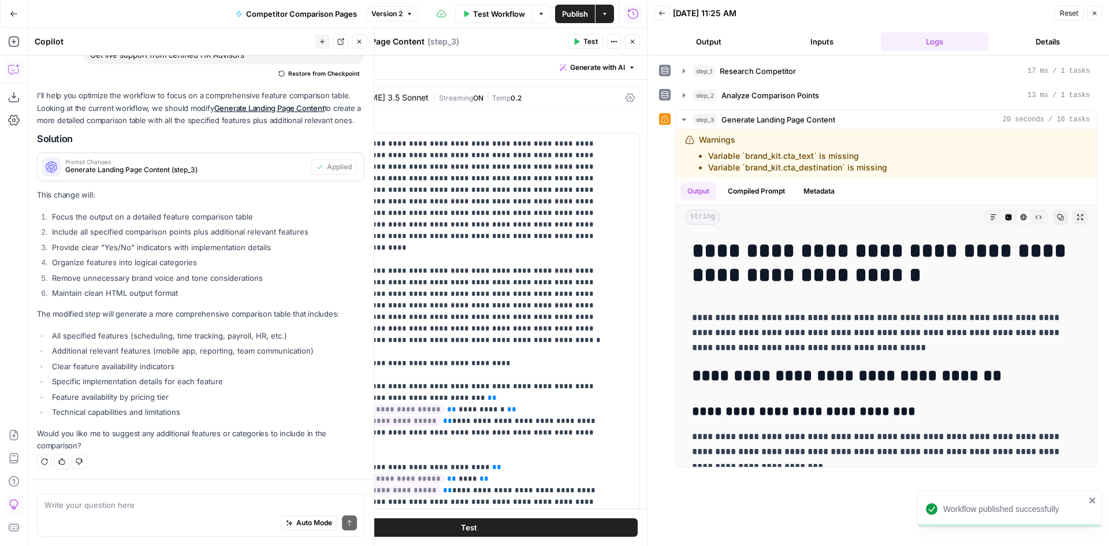
click at [19, 21] on button "Go Back" at bounding box center [13, 13] width 21 height 21
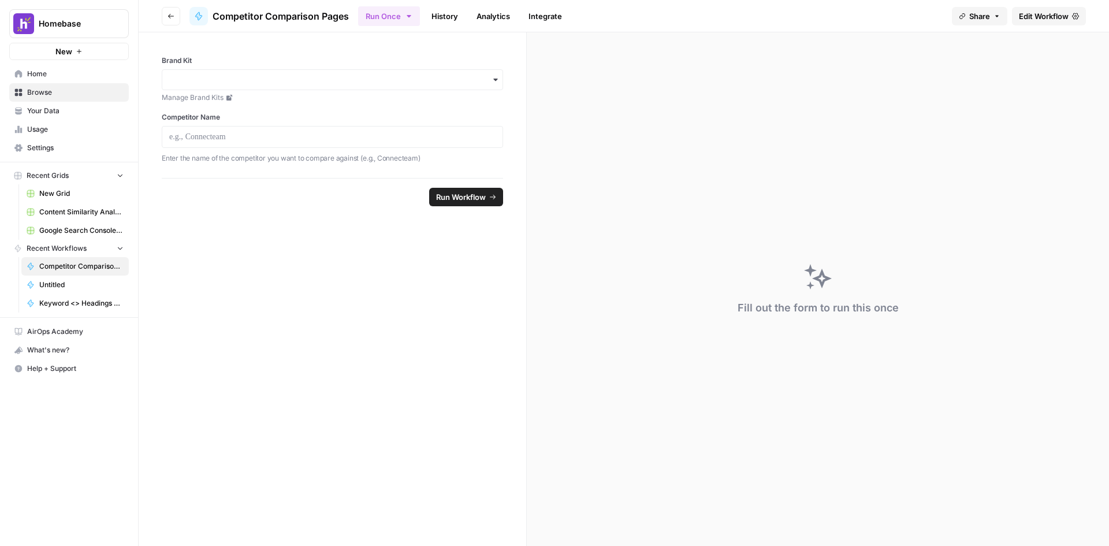
click at [71, 78] on span "Home" at bounding box center [75, 74] width 96 height 10
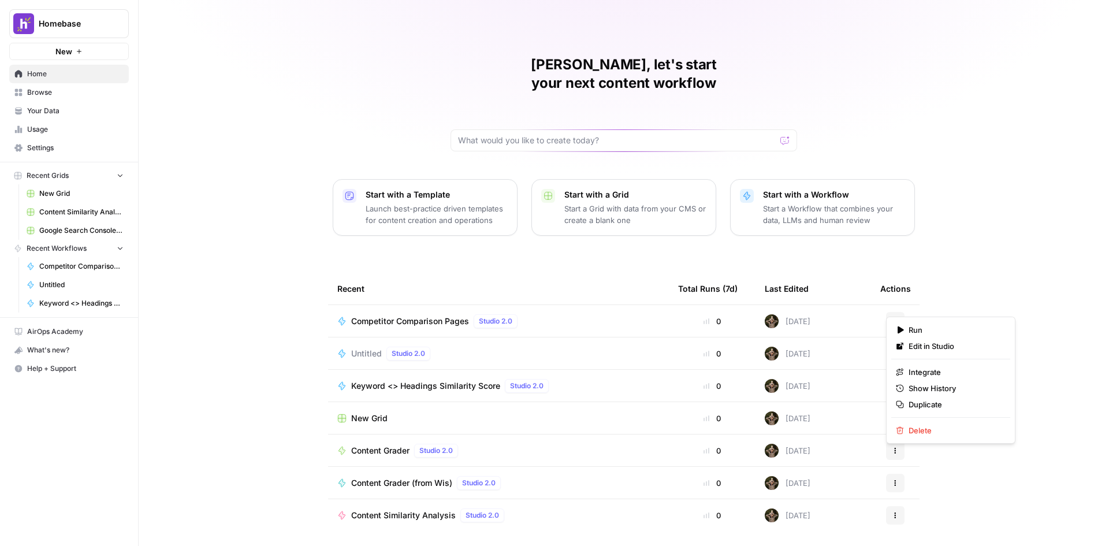
click at [890, 312] on button "Actions" at bounding box center [895, 321] width 18 height 18
click at [581, 314] on div "Competitor Comparison Pages Studio 2.0" at bounding box center [498, 321] width 322 height 14
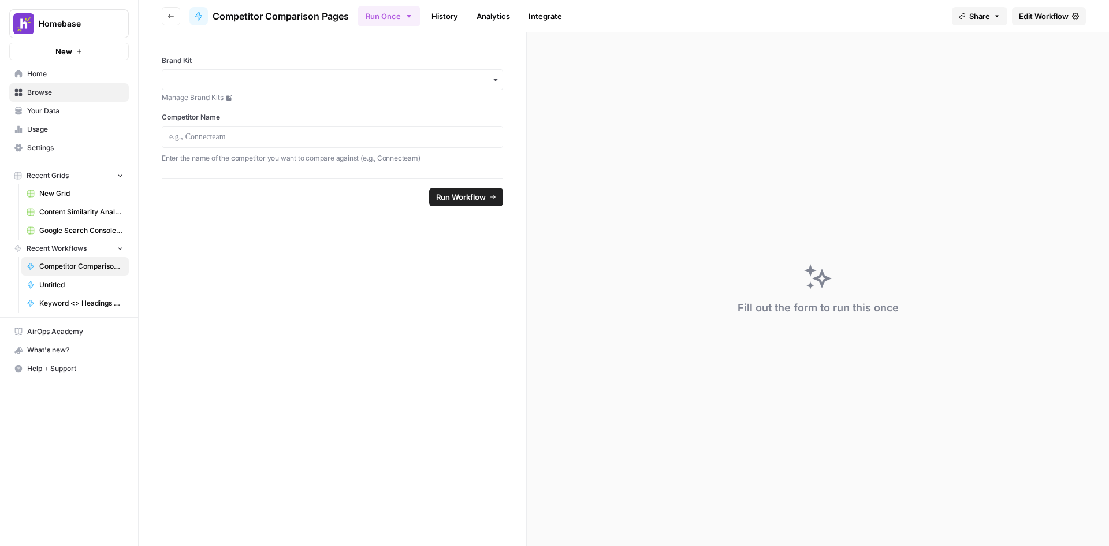
click at [163, 15] on button "Go back" at bounding box center [171, 16] width 18 height 18
